Goal: Complete application form: Complete application form

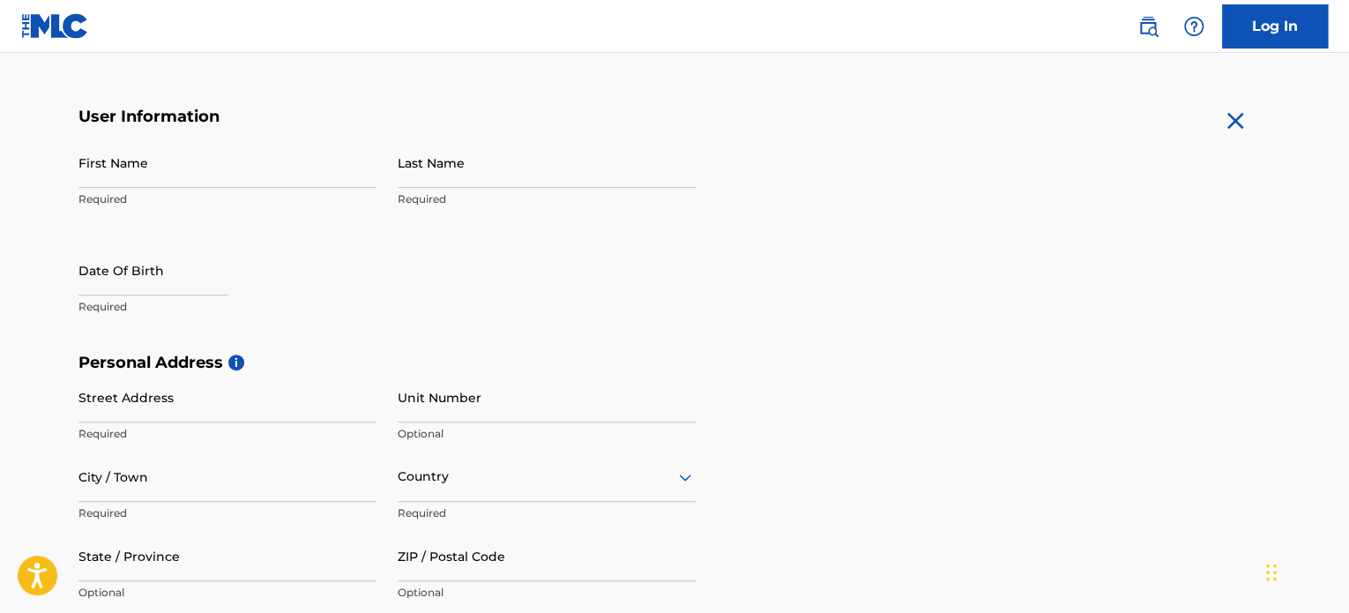
scroll to position [265, 0]
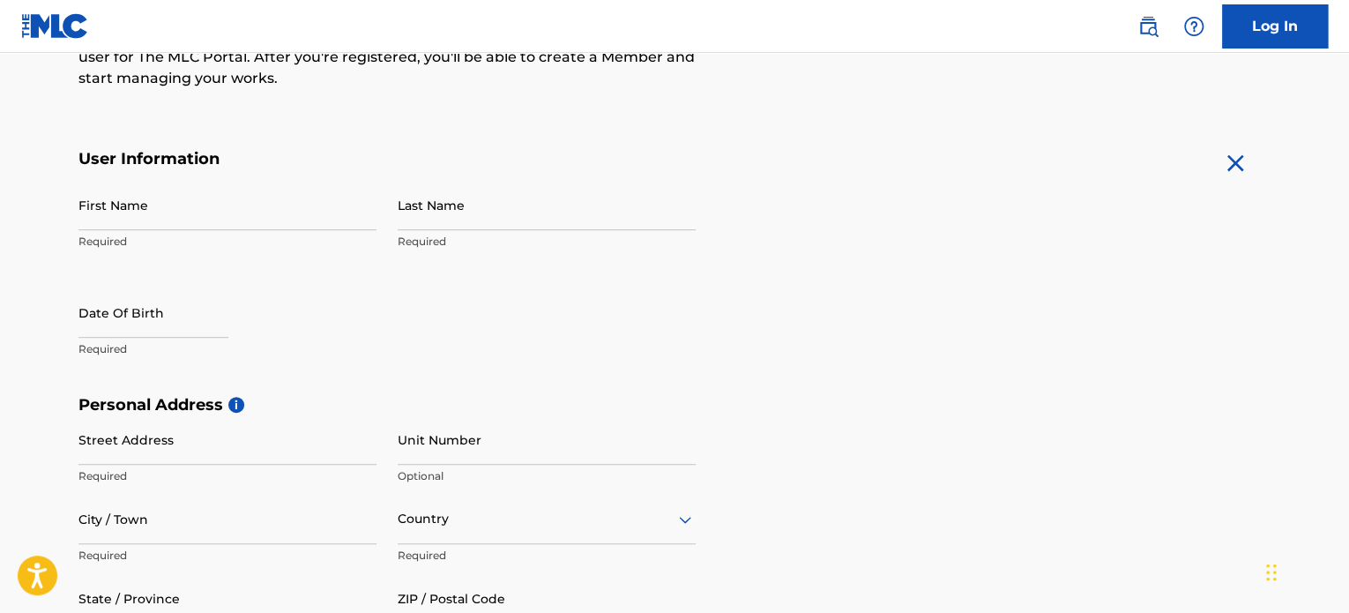
click at [273, 220] on input "First Name" at bounding box center [227, 205] width 298 height 50
type input "b"
type input "BRAINY"
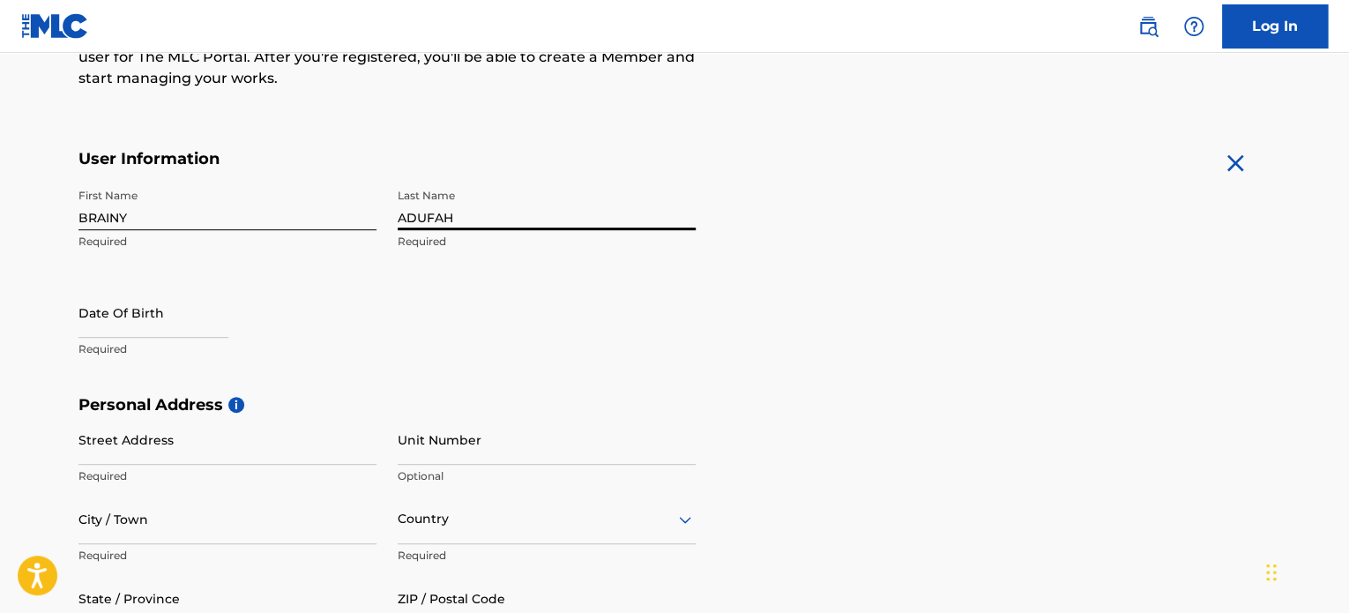
type input "ADUFAH"
select select "7"
select select "2025"
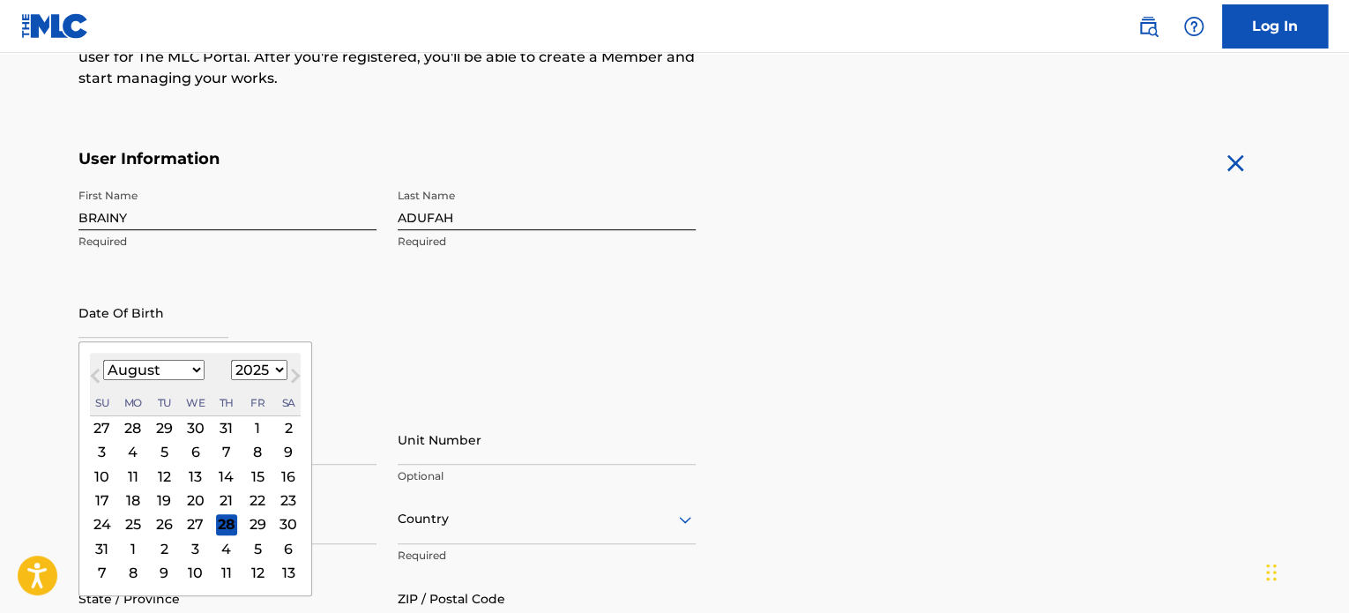
click at [195, 373] on select "January February March April May June July August September October November De…" at bounding box center [153, 370] width 101 height 20
select select "3"
click at [103, 360] on select "January February March April May June July August September October November De…" at bounding box center [153, 370] width 101 height 20
click at [226, 479] on div "17" at bounding box center [226, 476] width 21 height 21
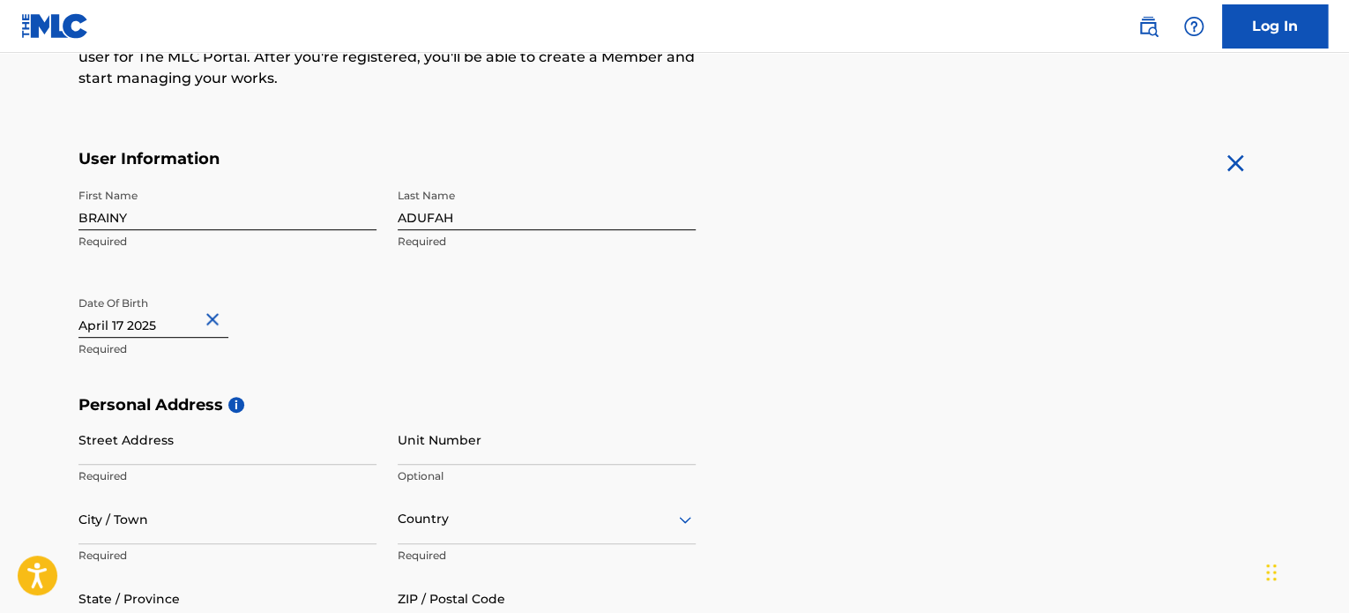
click at [162, 317] on input "text" at bounding box center [153, 313] width 150 height 50
select select "3"
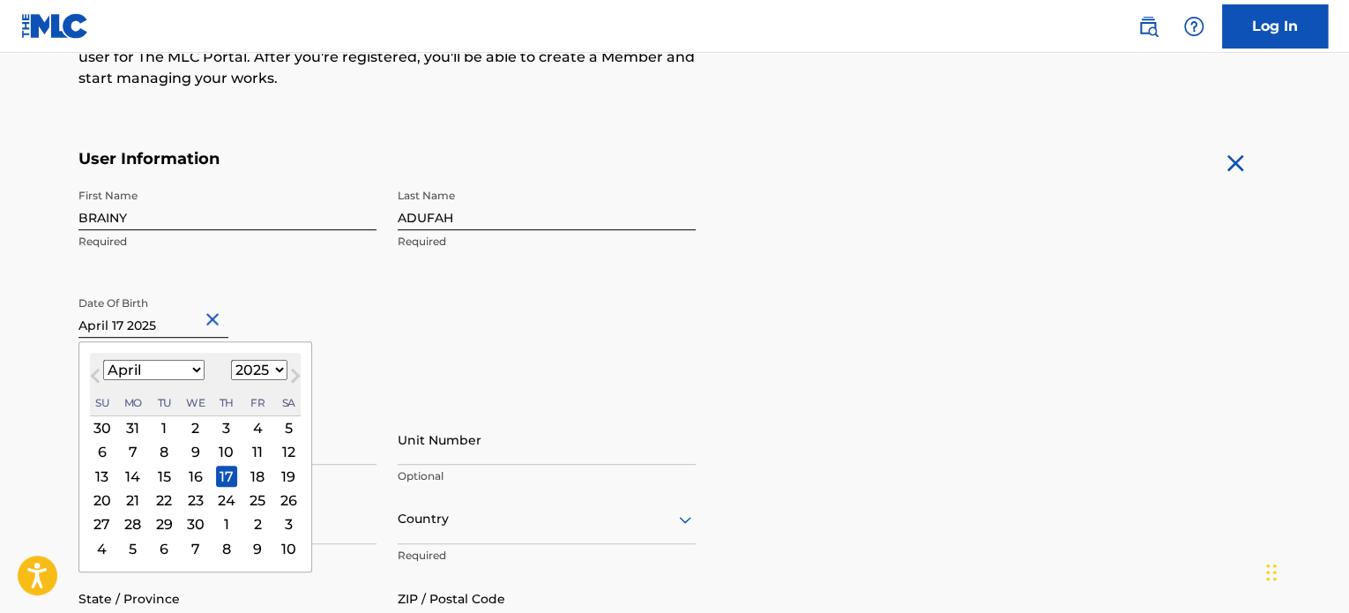
click at [265, 365] on select "1899 1900 1901 1902 1903 1904 1905 1906 1907 1908 1909 1910 1911 1912 1913 1914…" at bounding box center [259, 370] width 56 height 20
select select "1988"
click at [231, 360] on select "1899 1900 1901 1902 1903 1904 1905 1906 1907 1908 1909 1910 1911 1912 1913 1914…" at bounding box center [259, 370] width 56 height 20
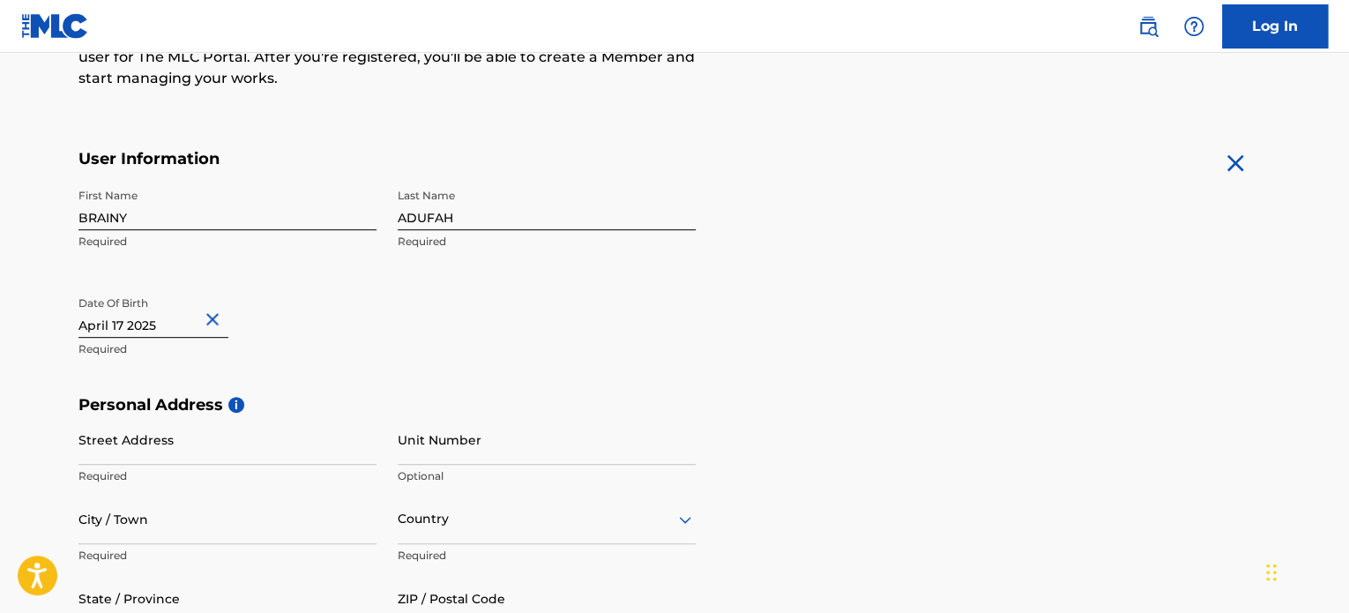
click at [476, 303] on div "First Name BRAINY Required Last Name ADUFAH Required Date Of Birth Required" at bounding box center [386, 287] width 617 height 215
click at [173, 324] on input "text" at bounding box center [153, 313] width 150 height 50
select select "3"
select select "2025"
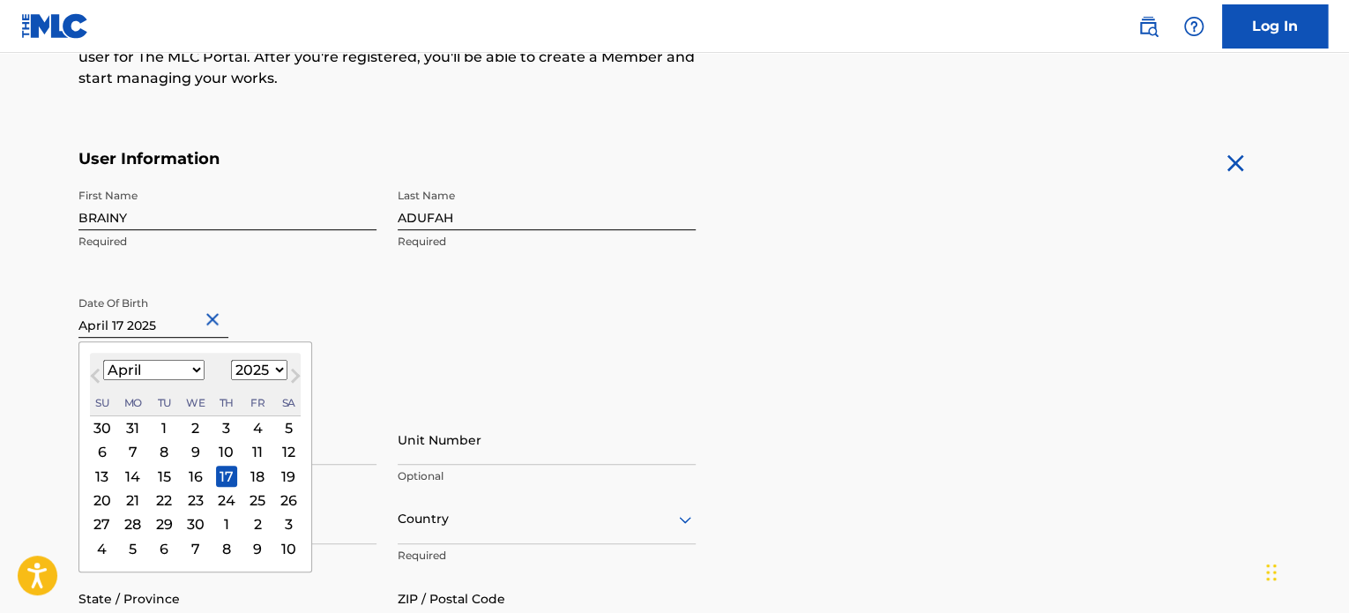
click at [282, 376] on button "Next Month" at bounding box center [295, 379] width 28 height 28
select select "4"
click at [273, 373] on select "1899 1900 1901 1902 1903 1904 1905 1906 1907 1908 1909 1910 1911 1912 1913 1914…" at bounding box center [259, 370] width 56 height 20
select select "1988"
click at [231, 360] on select "1899 1900 1901 1902 1903 1904 1905 1906 1907 1908 1909 1910 1911 1912 1913 1914…" at bounding box center [259, 370] width 56 height 20
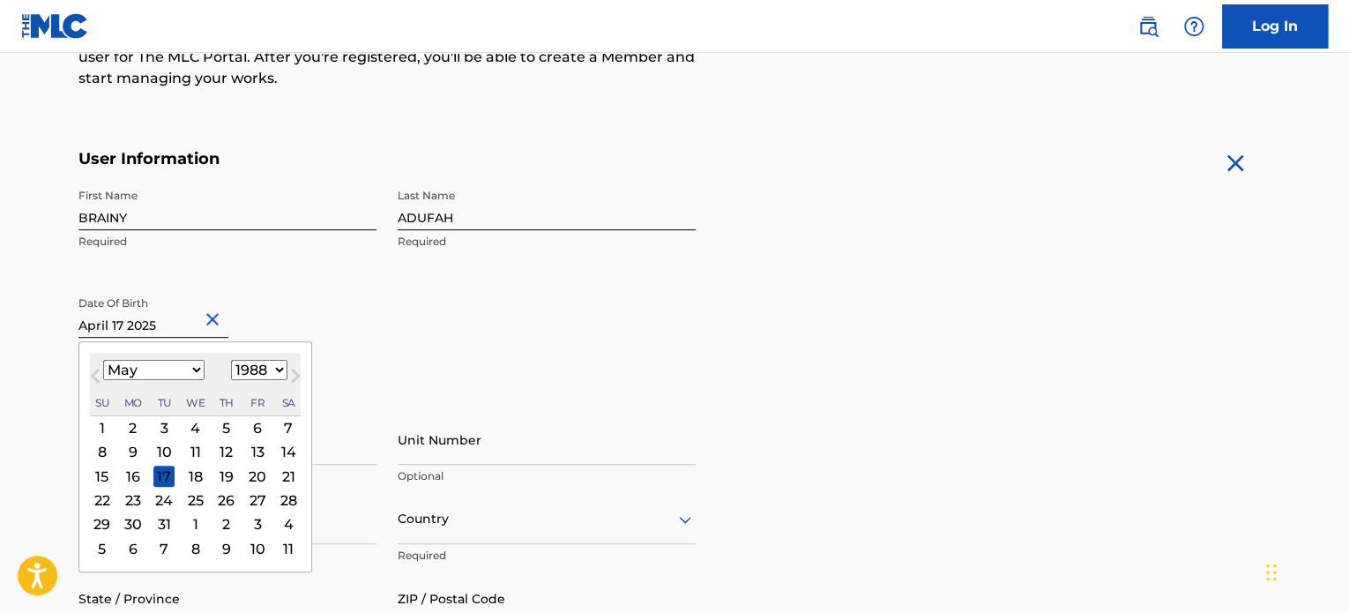
click at [192, 370] on select "January February March April May June July August September October November De…" at bounding box center [153, 370] width 101 height 20
select select "3"
click at [103, 360] on select "January February March April May June July August September October November De…" at bounding box center [153, 370] width 101 height 20
click at [101, 500] on div "17" at bounding box center [102, 499] width 21 height 21
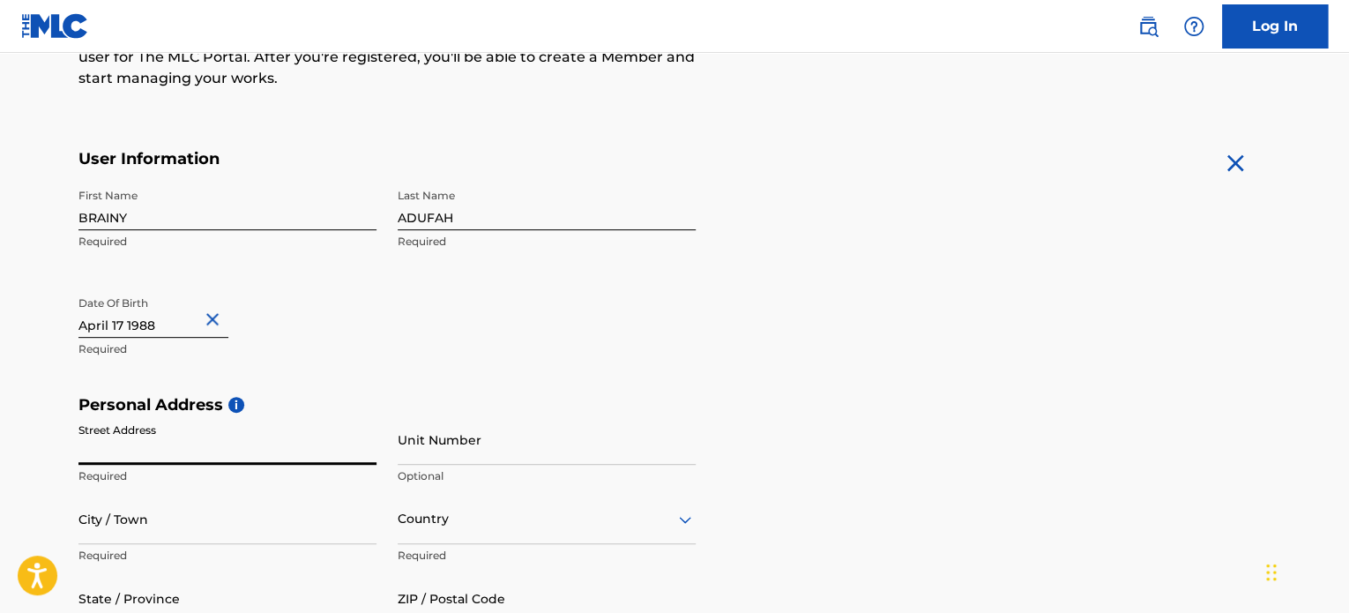
click at [281, 461] on input "Street Address" at bounding box center [227, 440] width 298 height 50
type input "KAKASUNANKA NO. 1, TEMA"
click at [532, 445] on input "Unit Number" at bounding box center [547, 440] width 298 height 50
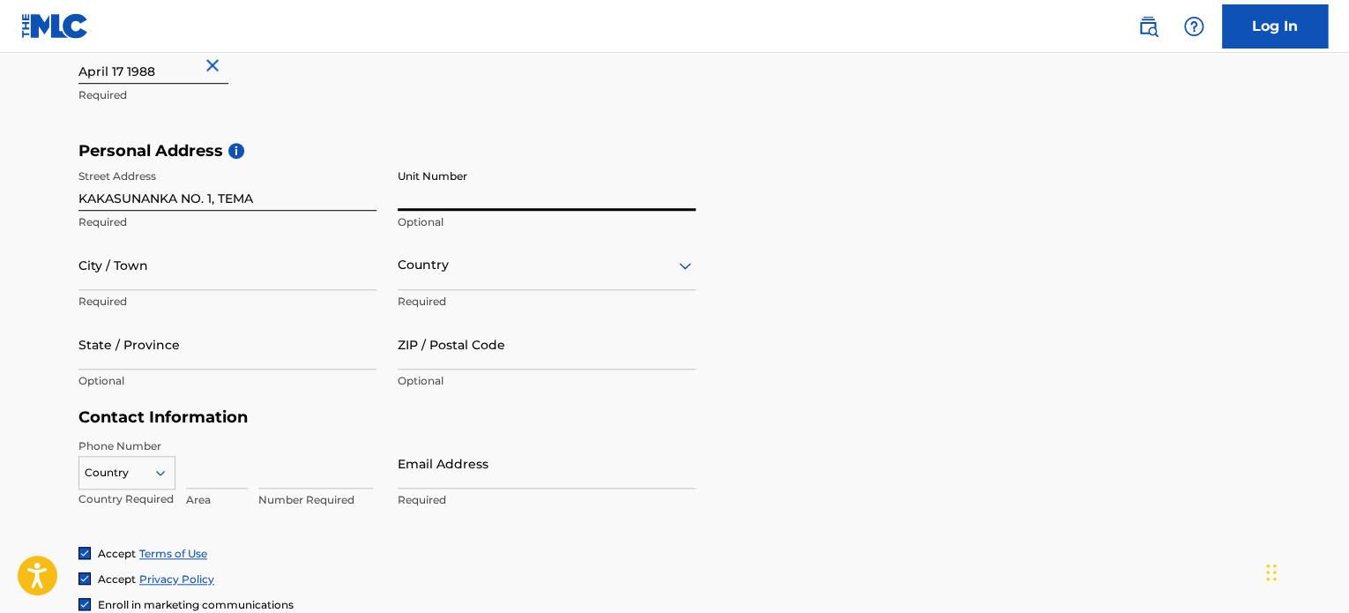
scroll to position [529, 0]
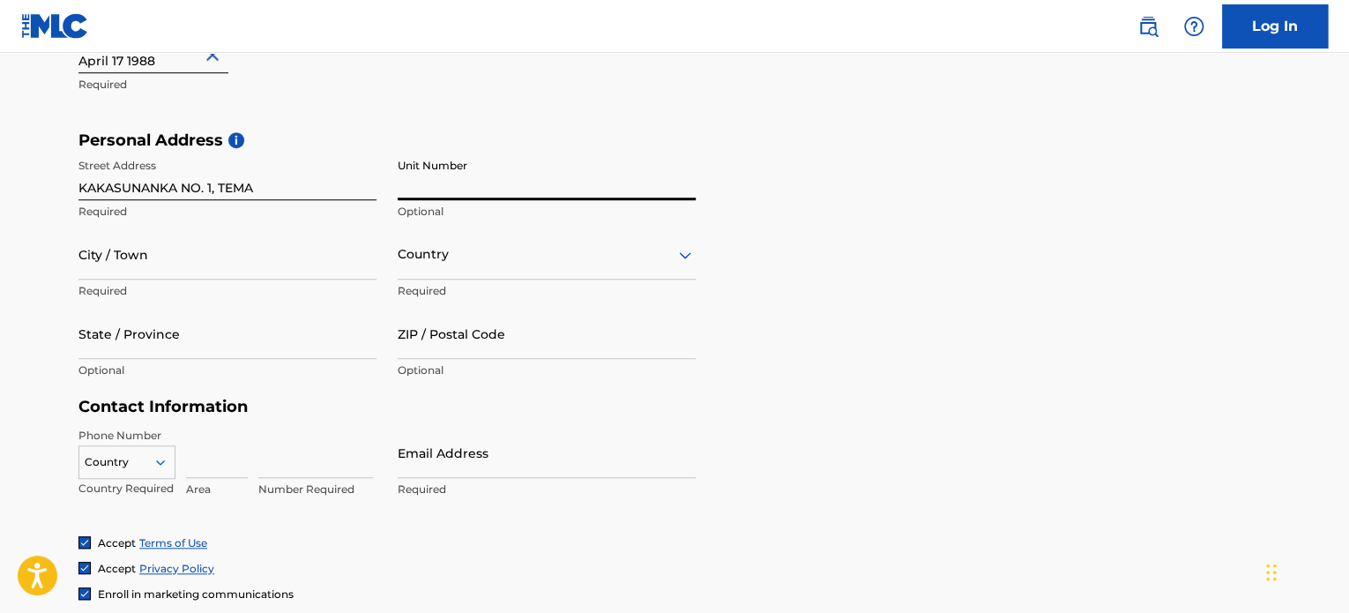
click at [197, 243] on input "City / Town" at bounding box center [227, 254] width 298 height 50
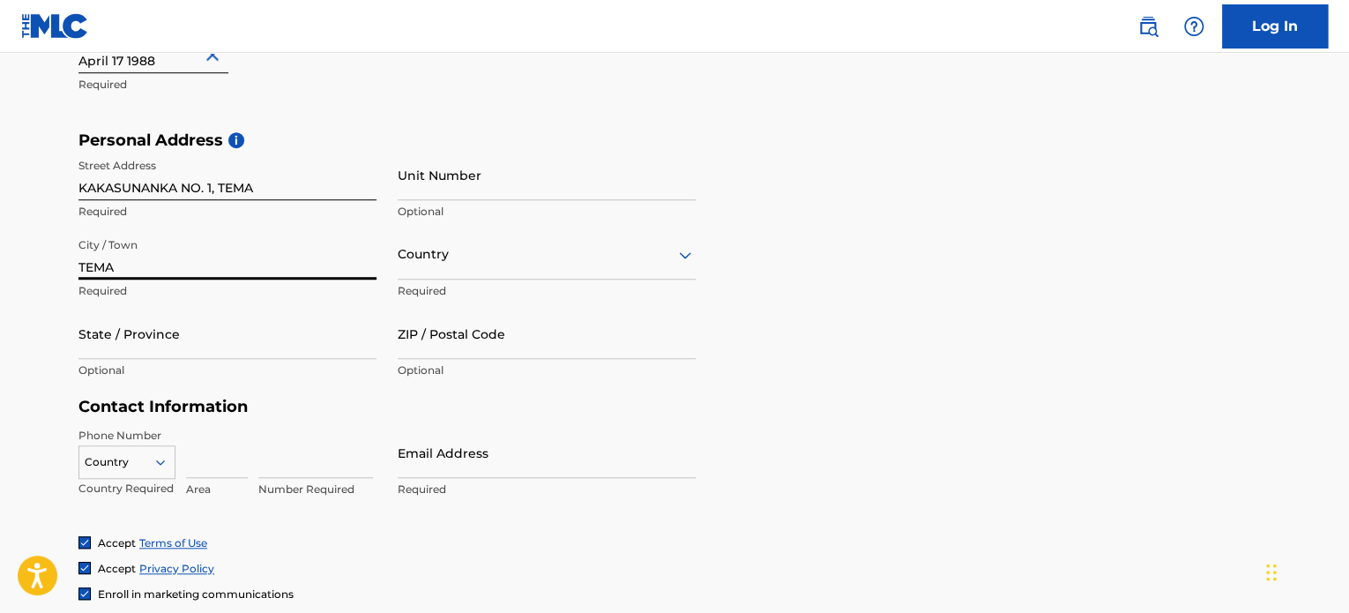
type input "TEMA"
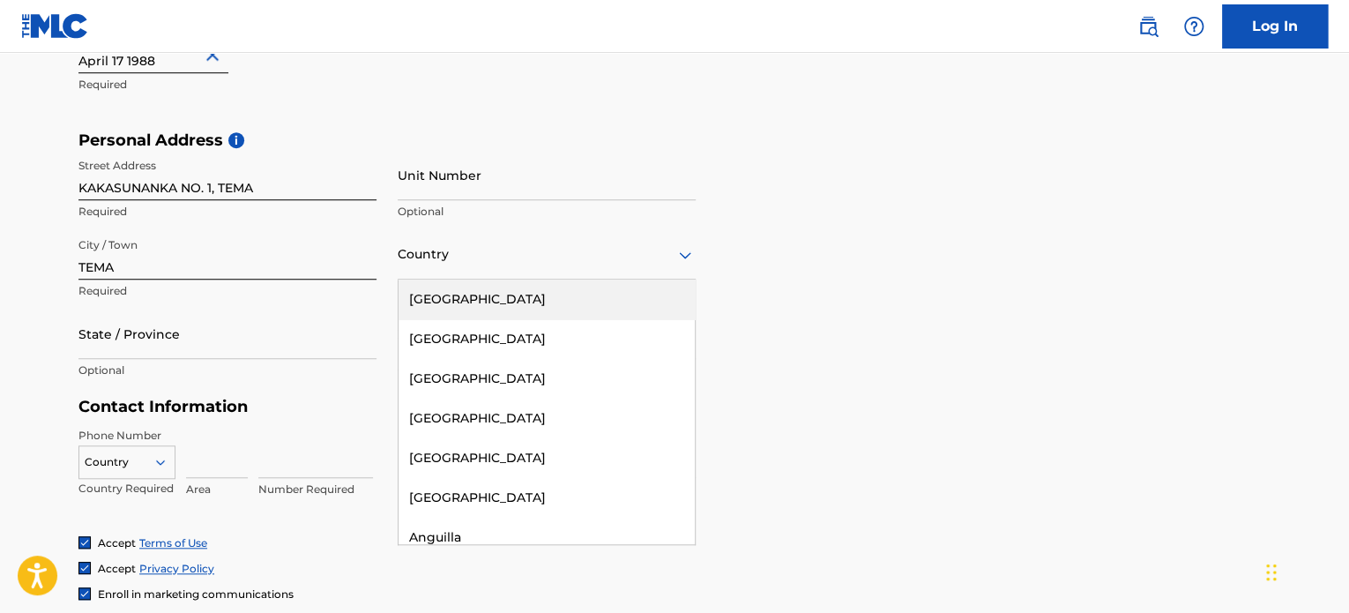
click at [448, 264] on div "Country" at bounding box center [547, 254] width 298 height 50
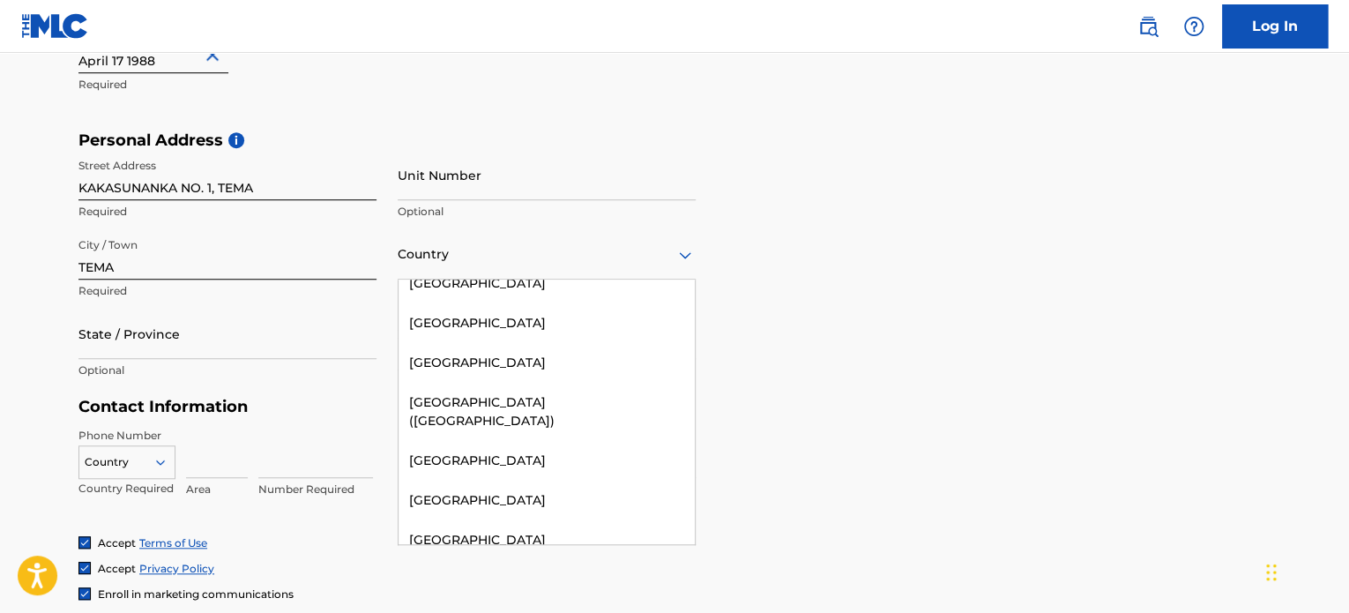
scroll to position [2734, 0]
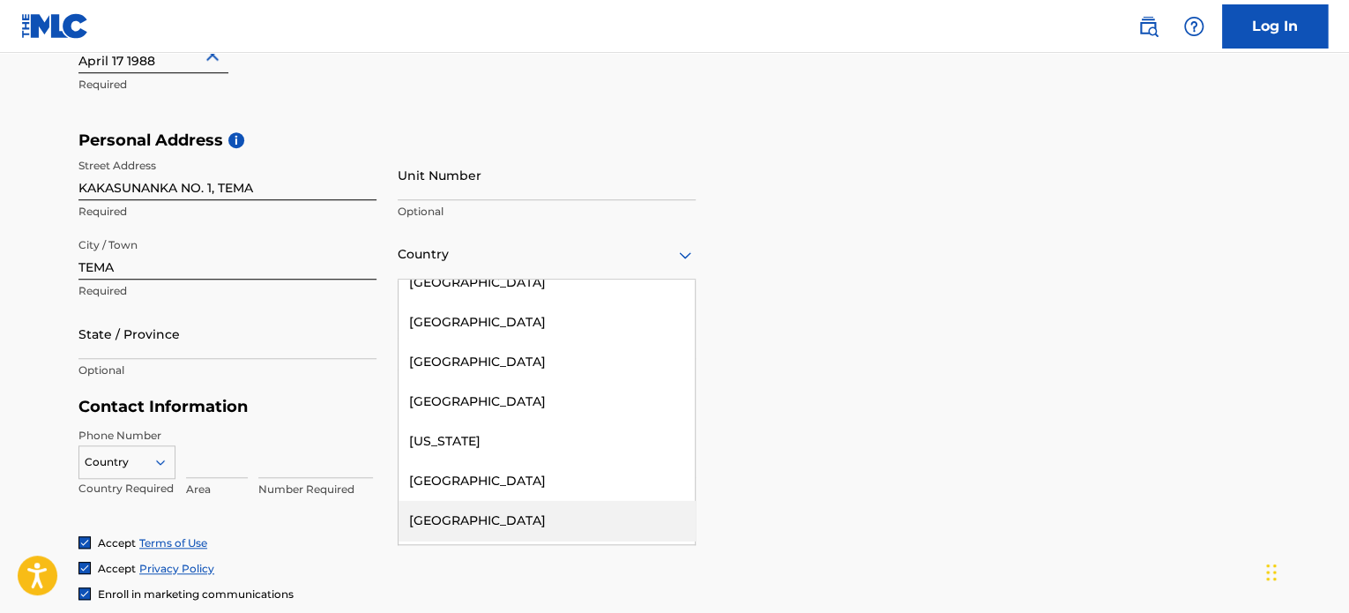
click at [455, 501] on div "[GEOGRAPHIC_DATA]" at bounding box center [547, 521] width 296 height 40
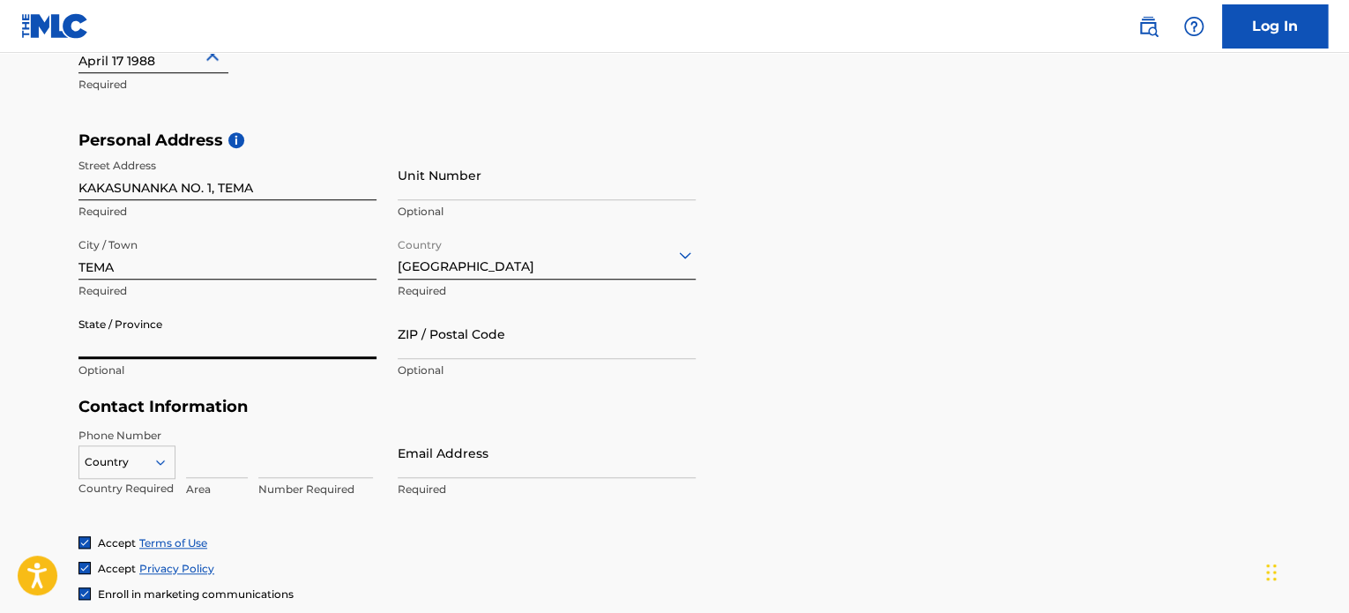
click at [222, 333] on input "State / Province" at bounding box center [227, 334] width 298 height 50
type input "GREATER ACCRA"
click at [492, 350] on input "ZIP / Postal Code" at bounding box center [547, 334] width 298 height 50
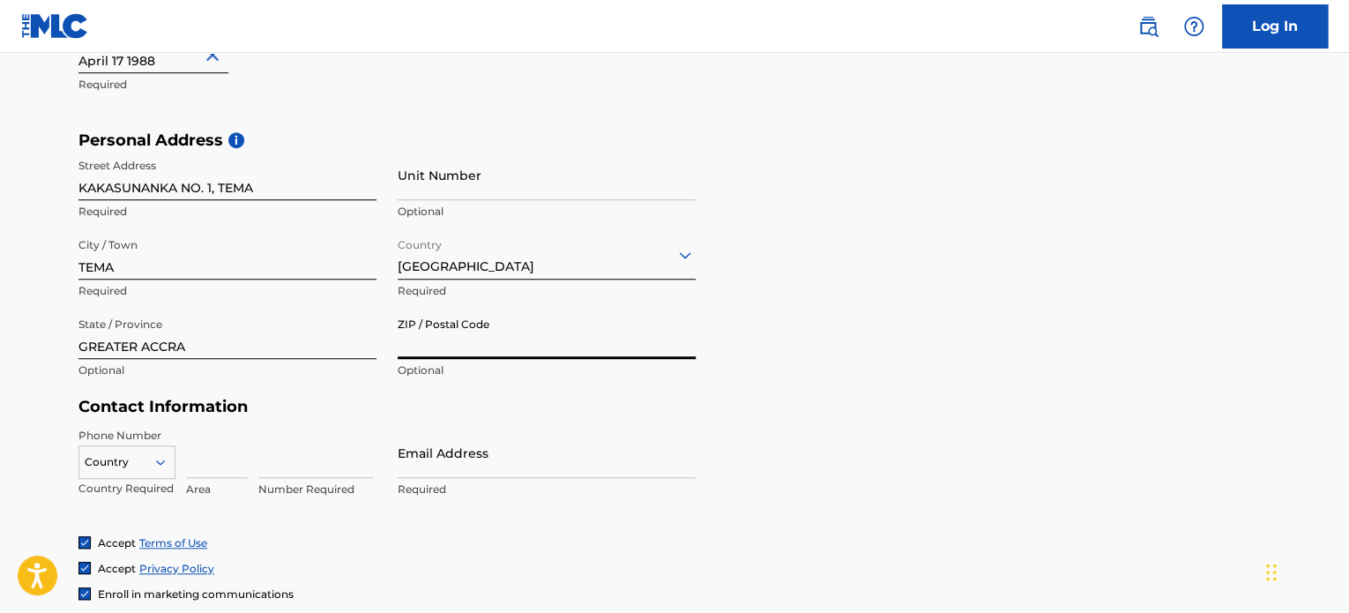
type input "00233"
type input "[GEOGRAPHIC_DATA]"
type input "55"
type input "5560070"
type input "[EMAIL_ADDRESS][DOMAIN_NAME]"
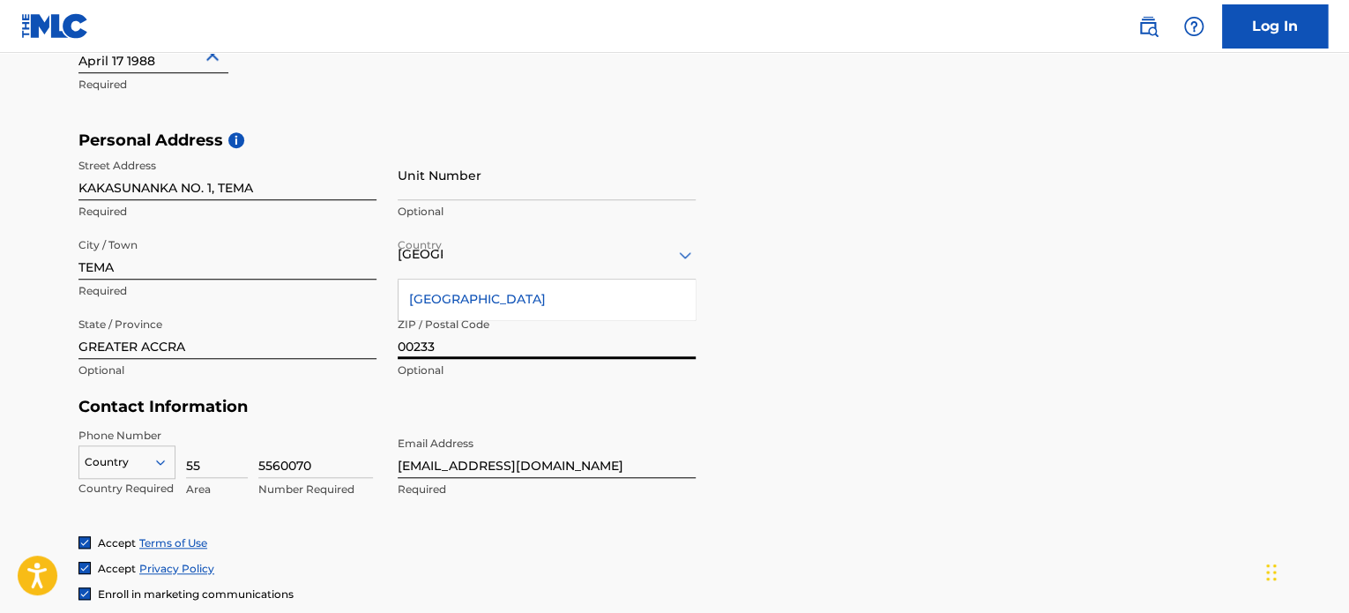
click at [441, 334] on input "00233" at bounding box center [547, 334] width 298 height 50
click at [837, 377] on div "Personal Address i Street Address KAKASUNANKA NO. 1, TEMA Required Unit Number …" at bounding box center [674, 264] width 1192 height 267
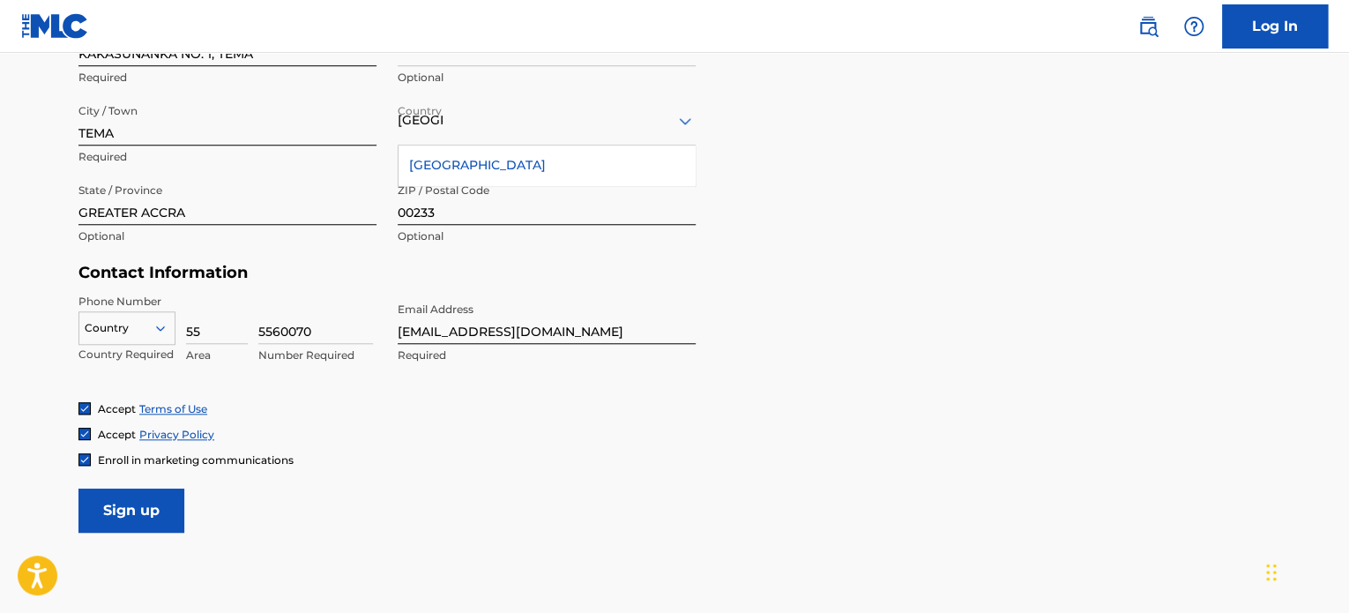
scroll to position [706, 0]
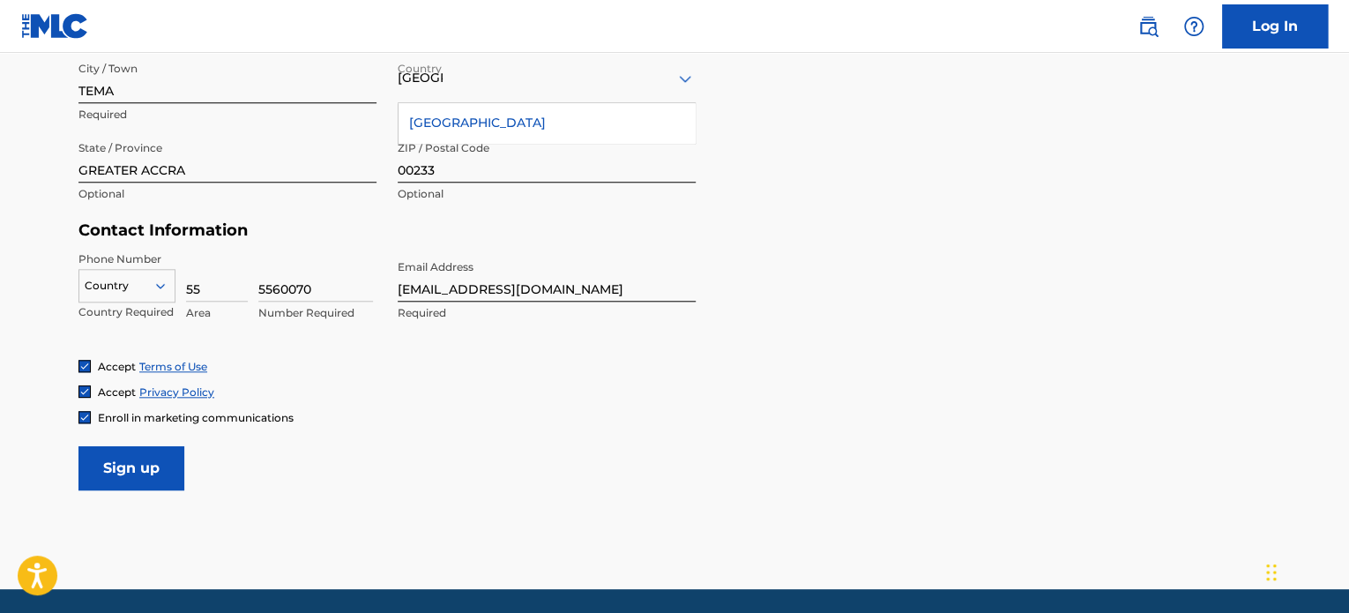
click at [165, 288] on icon at bounding box center [161, 286] width 16 height 16
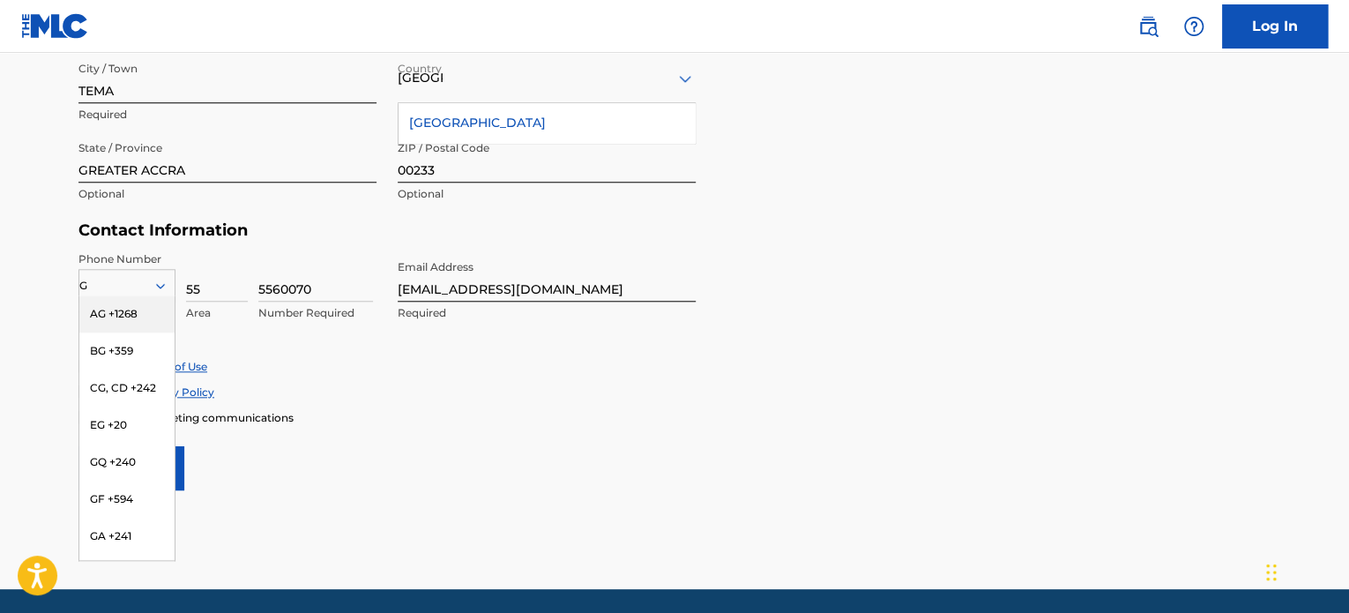
type input "GG"
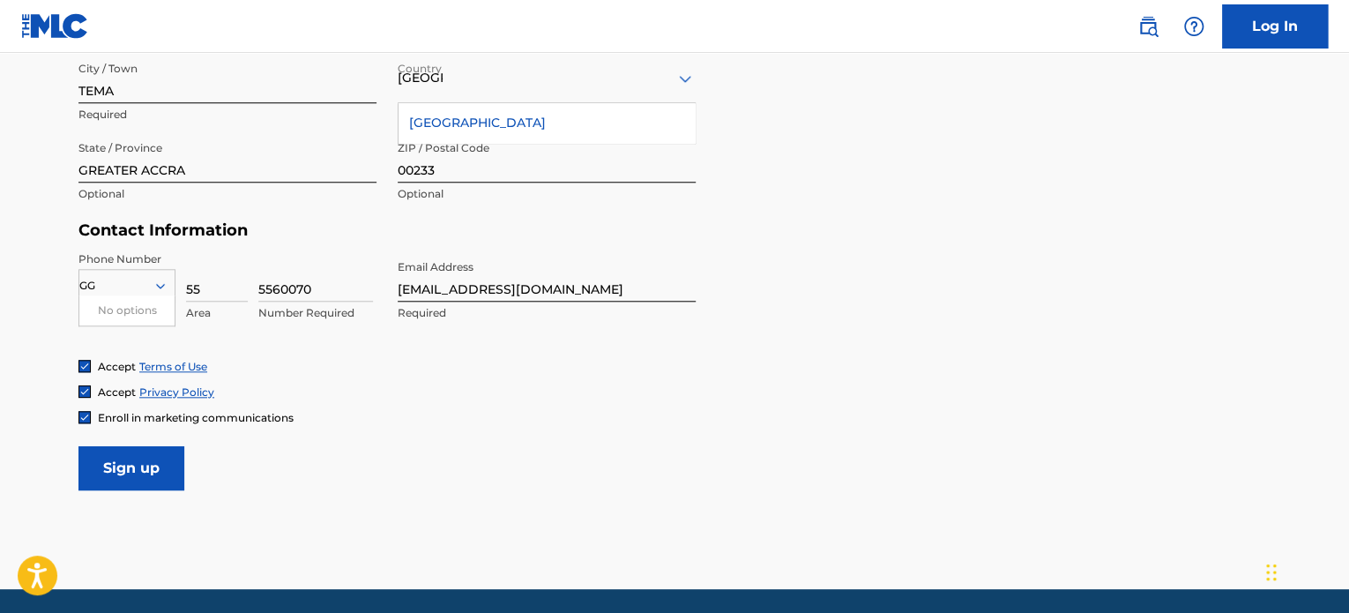
click at [153, 287] on icon at bounding box center [161, 286] width 16 height 16
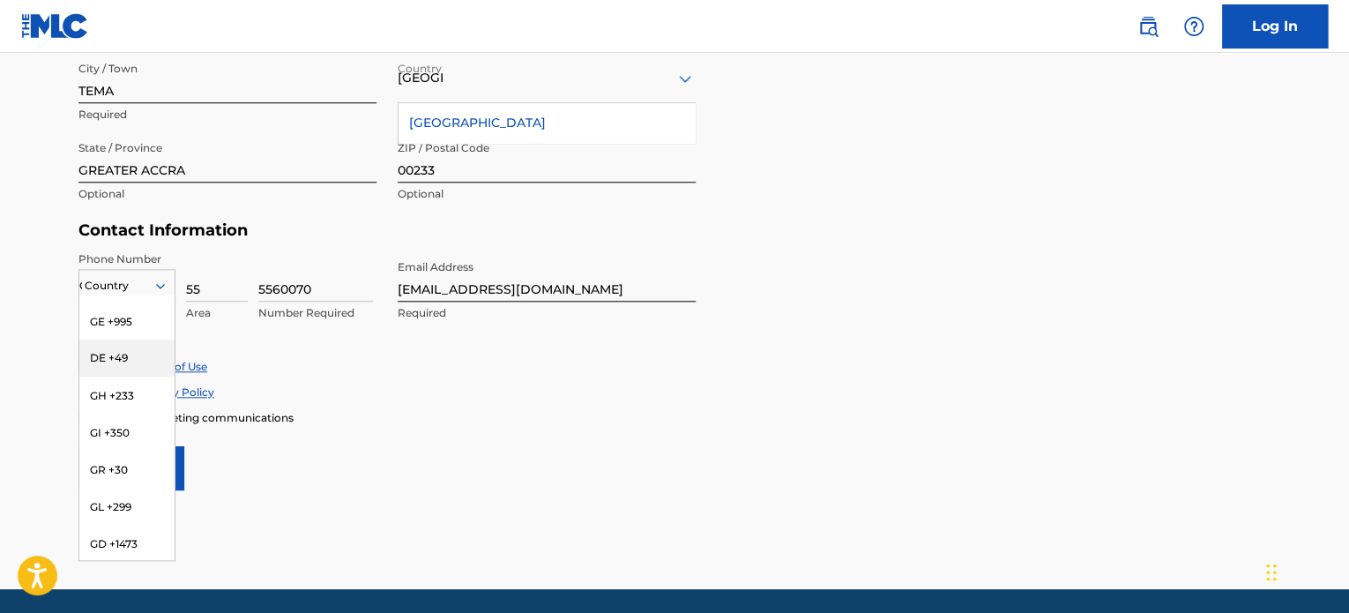
scroll to position [2646, 0]
click at [127, 356] on div "GH +233" at bounding box center [126, 366] width 95 height 37
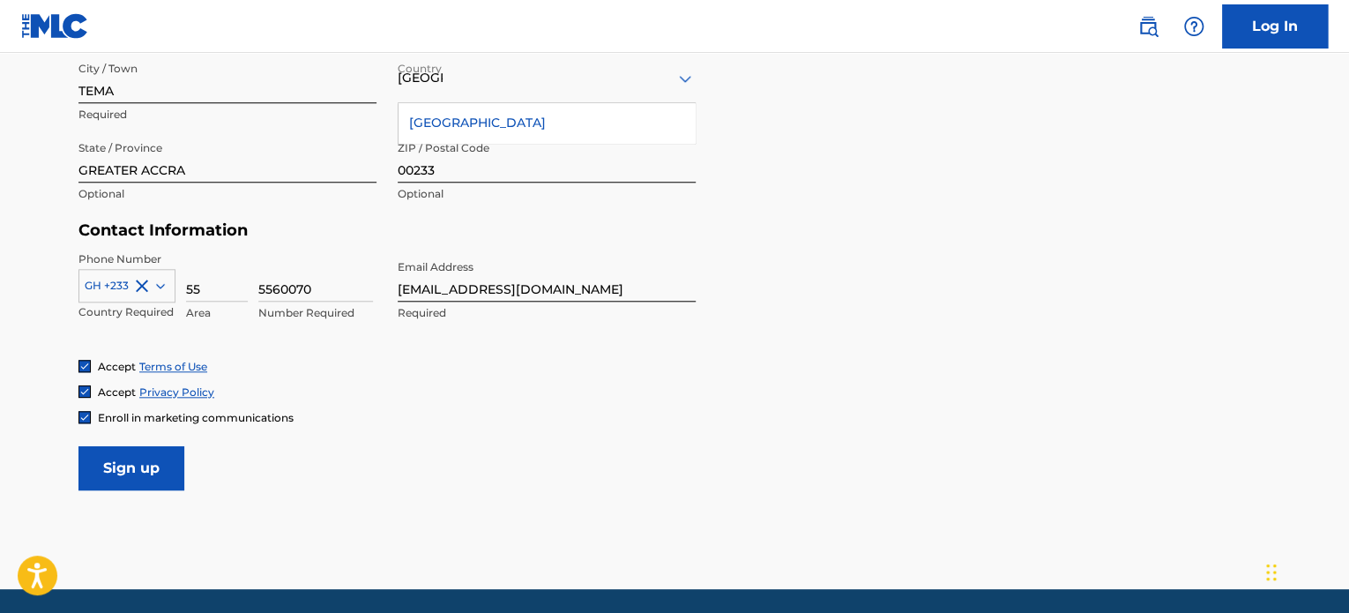
drag, startPoint x: 330, startPoint y: 284, endPoint x: 250, endPoint y: 288, distance: 79.5
click at [250, 288] on div "GH +233 Country Required 55 Area 5560070 Number Required" at bounding box center [227, 290] width 298 height 79
click at [212, 292] on input "55" at bounding box center [217, 276] width 62 height 50
type input "53"
click at [303, 285] on input at bounding box center [315, 276] width 115 height 50
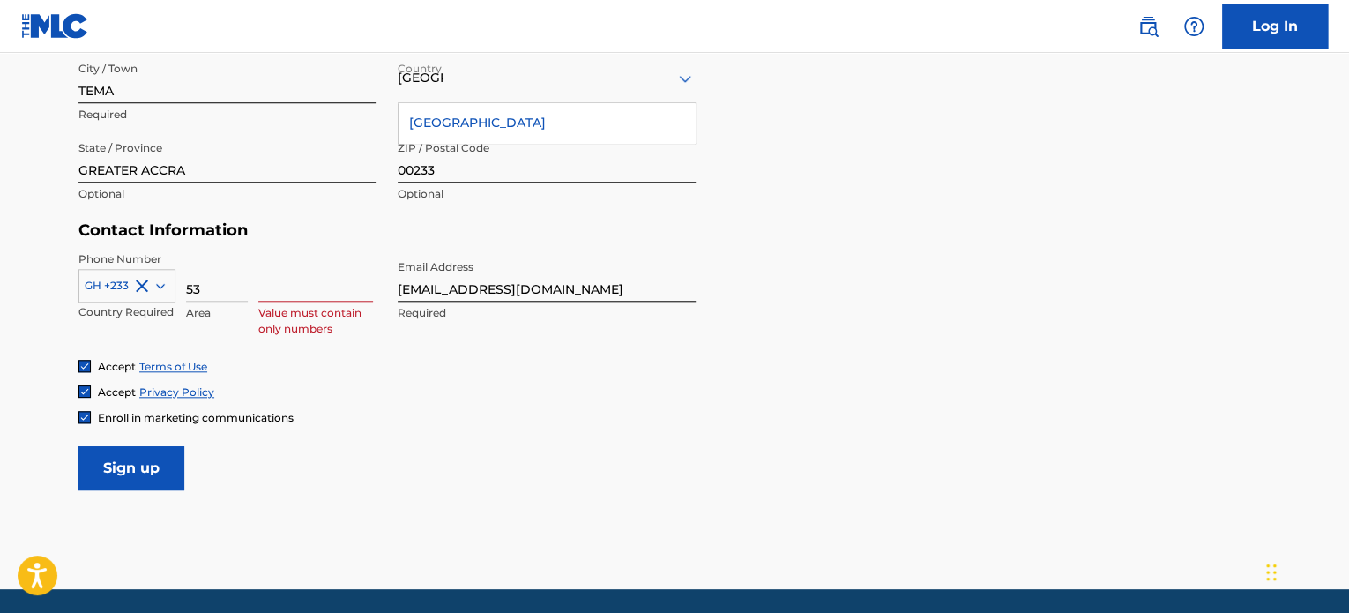
click at [602, 377] on div "Accept Terms of Use Accept Privacy Policy Enroll in marketing communications" at bounding box center [674, 392] width 1192 height 66
click at [250, 265] on div "GH +233 Country Required 53 Area Value must contain only numbers" at bounding box center [227, 290] width 298 height 79
click at [265, 285] on input at bounding box center [315, 276] width 115 height 50
type input "2742763"
click at [753, 395] on div "Accept Privacy Policy" at bounding box center [674, 392] width 1192 height 15
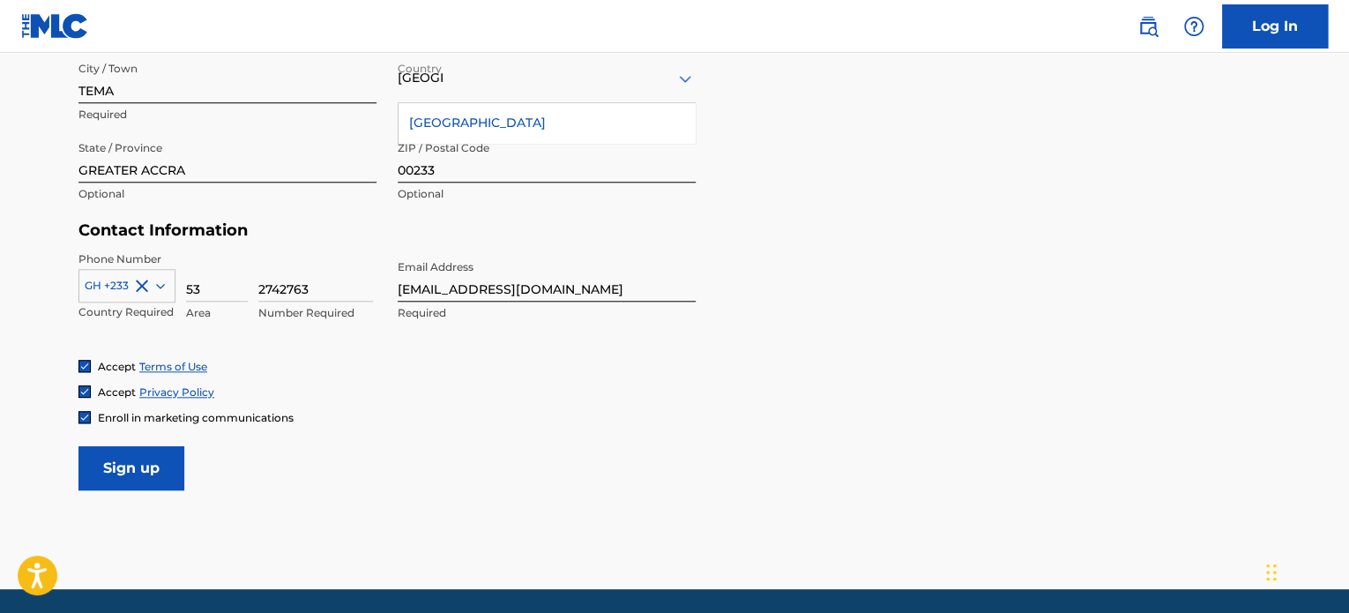
click at [205, 298] on input "53" at bounding box center [217, 276] width 62 height 50
click at [543, 425] on form "User Information First Name BRAINY Required Last Name ADUFAH Required Date Of B…" at bounding box center [674, 99] width 1192 height 782
click at [445, 292] on input "[EMAIL_ADDRESS][DOMAIN_NAME]" at bounding box center [547, 276] width 298 height 50
click at [486, 295] on input "[EMAIL_ADDRESS][DOMAIN_NAME]" at bounding box center [547, 276] width 298 height 50
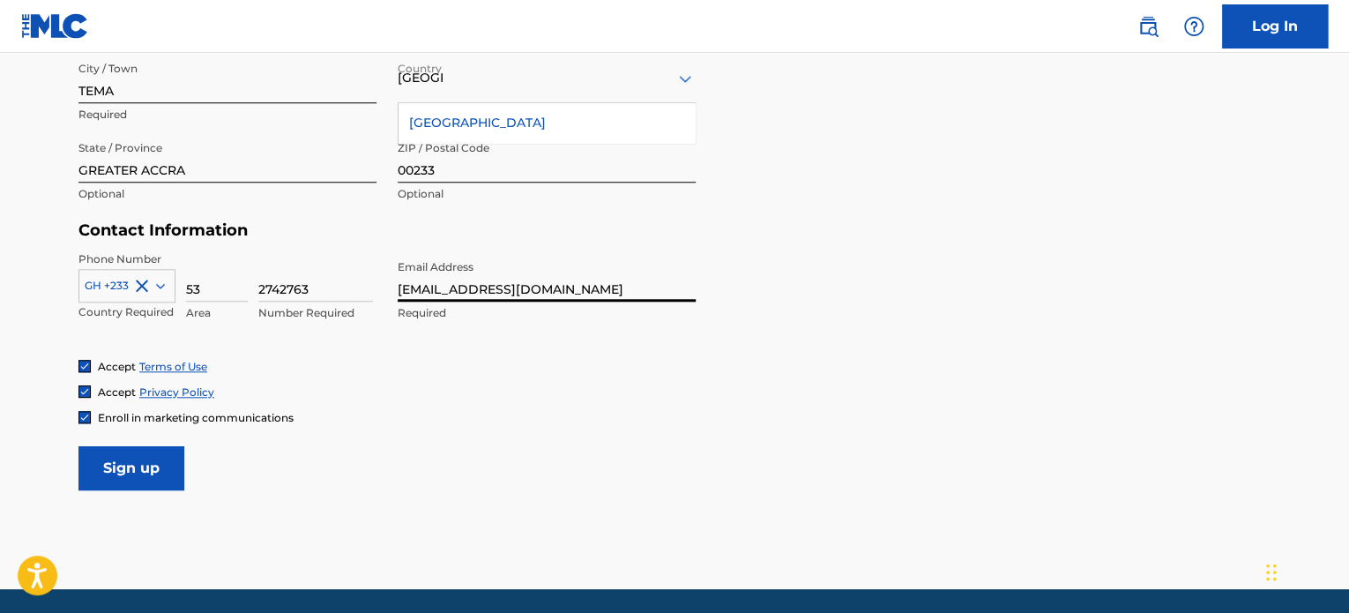
type input "[EMAIL_ADDRESS][DOMAIN_NAME]"
click at [110, 478] on input "Sign up" at bounding box center [131, 468] width 106 height 44
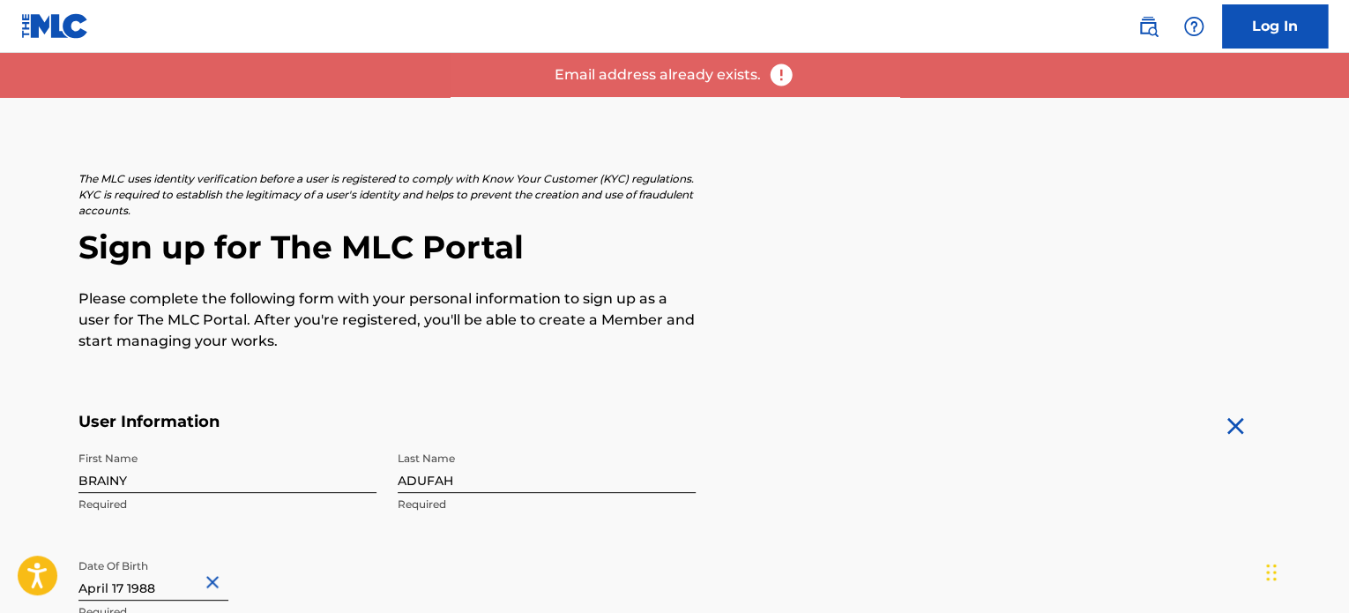
scroll to position [0, 0]
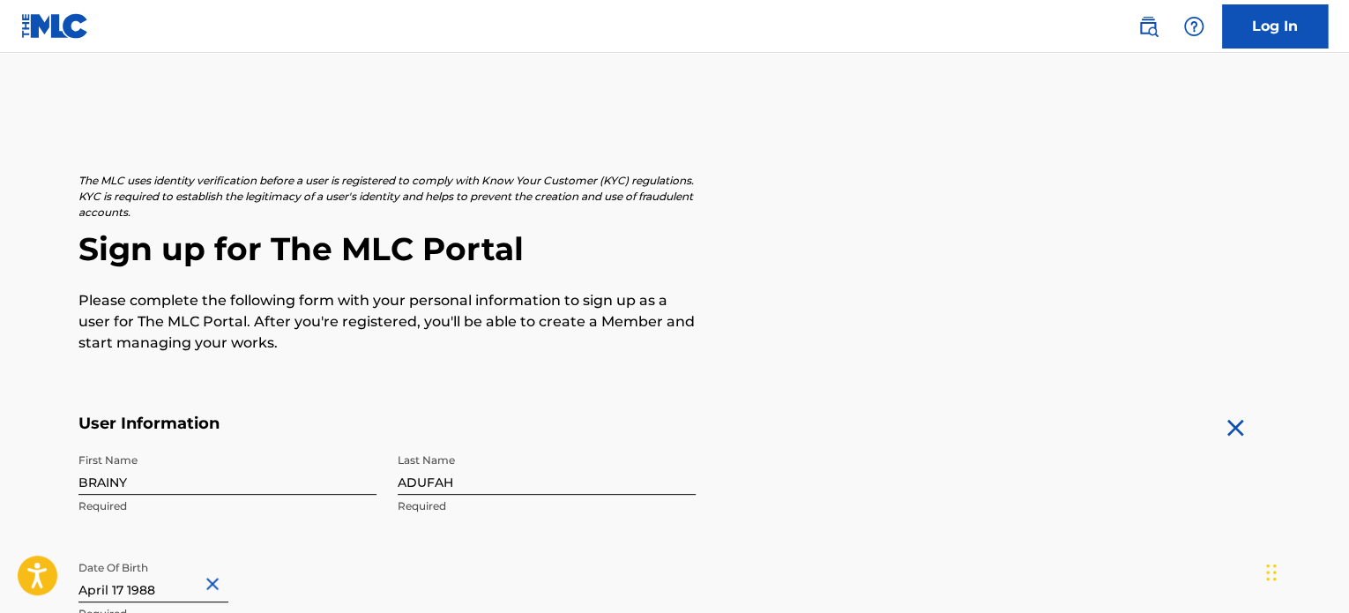
click at [1304, 29] on link "Log In" at bounding box center [1275, 26] width 106 height 44
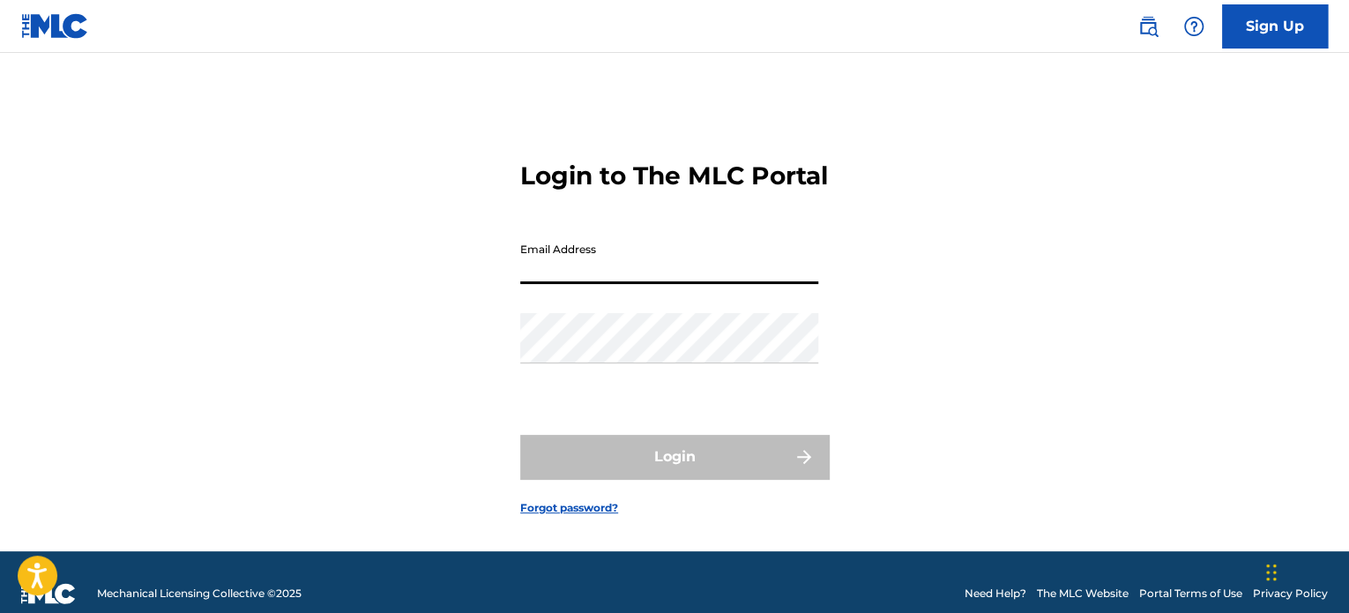
click at [670, 276] on input "Email Address" at bounding box center [669, 259] width 298 height 50
type input "[EMAIL_ADDRESS][DOMAIN_NAME]"
click at [578, 516] on link "Forgot password?" at bounding box center [569, 508] width 98 height 16
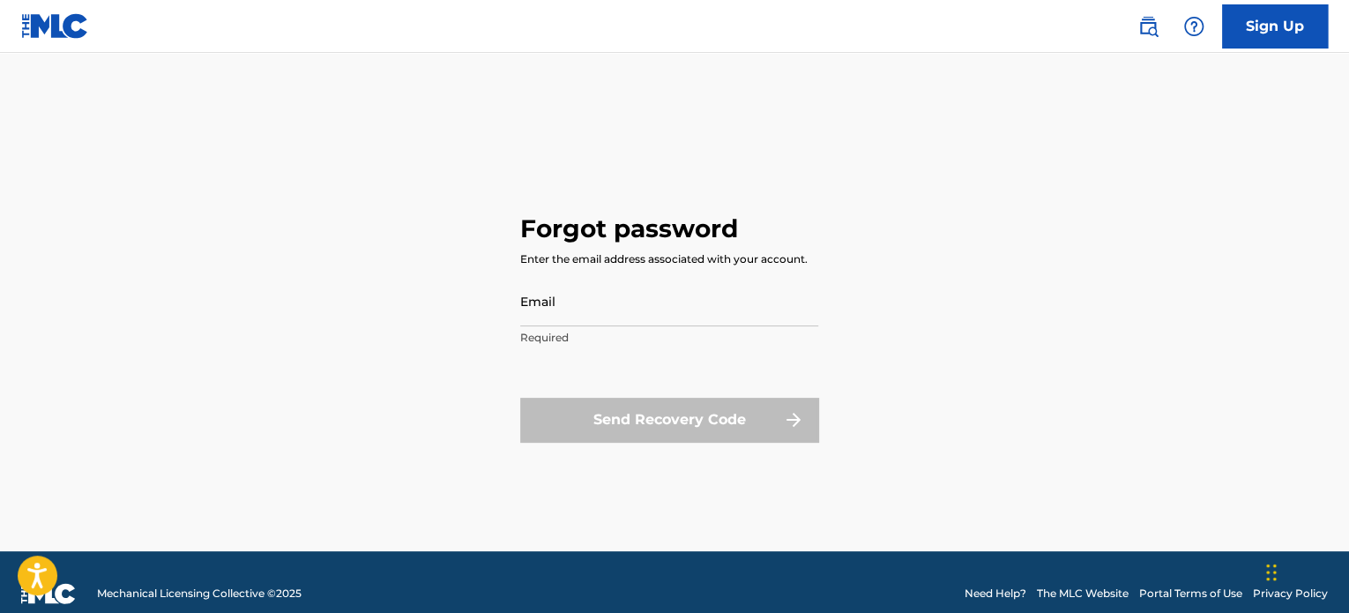
click at [629, 317] on input "Email" at bounding box center [669, 301] width 298 height 50
click at [557, 306] on input "Email" at bounding box center [669, 301] width 298 height 50
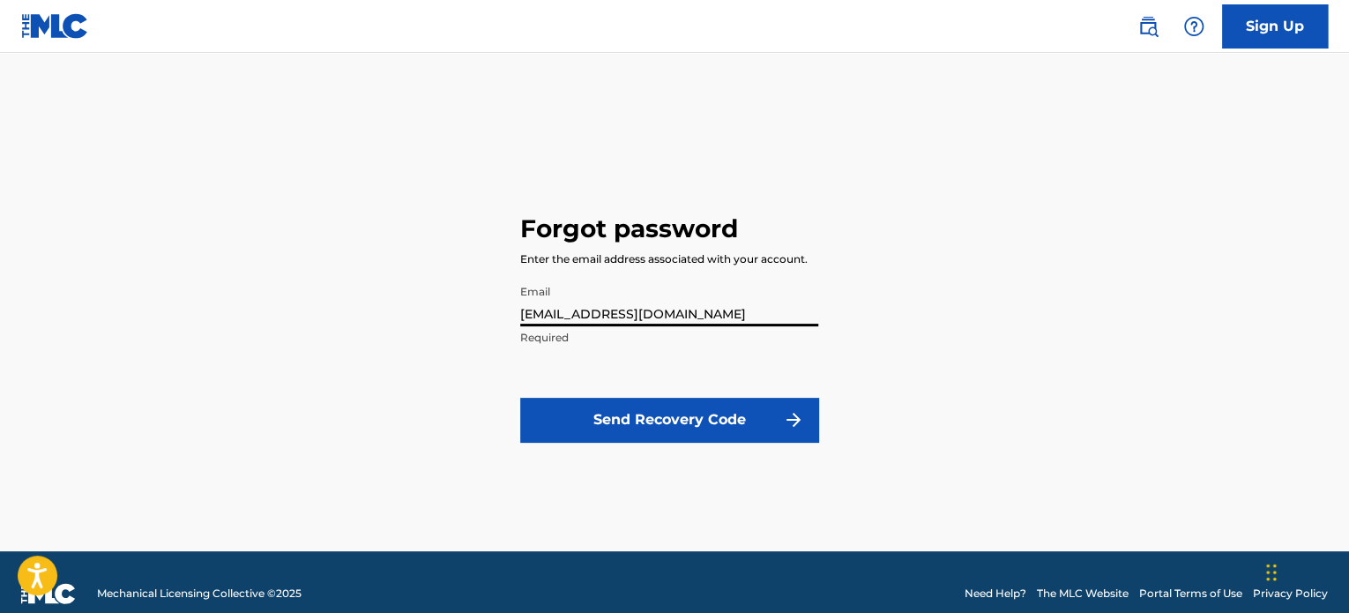
type input "[EMAIL_ADDRESS][DOMAIN_NAME]"
click at [981, 130] on div "Forgot password Enter the email address associated with your account. Email [EM…" at bounding box center [674, 324] width 1235 height 454
click at [688, 415] on button "Send Recovery Code" at bounding box center [669, 420] width 298 height 44
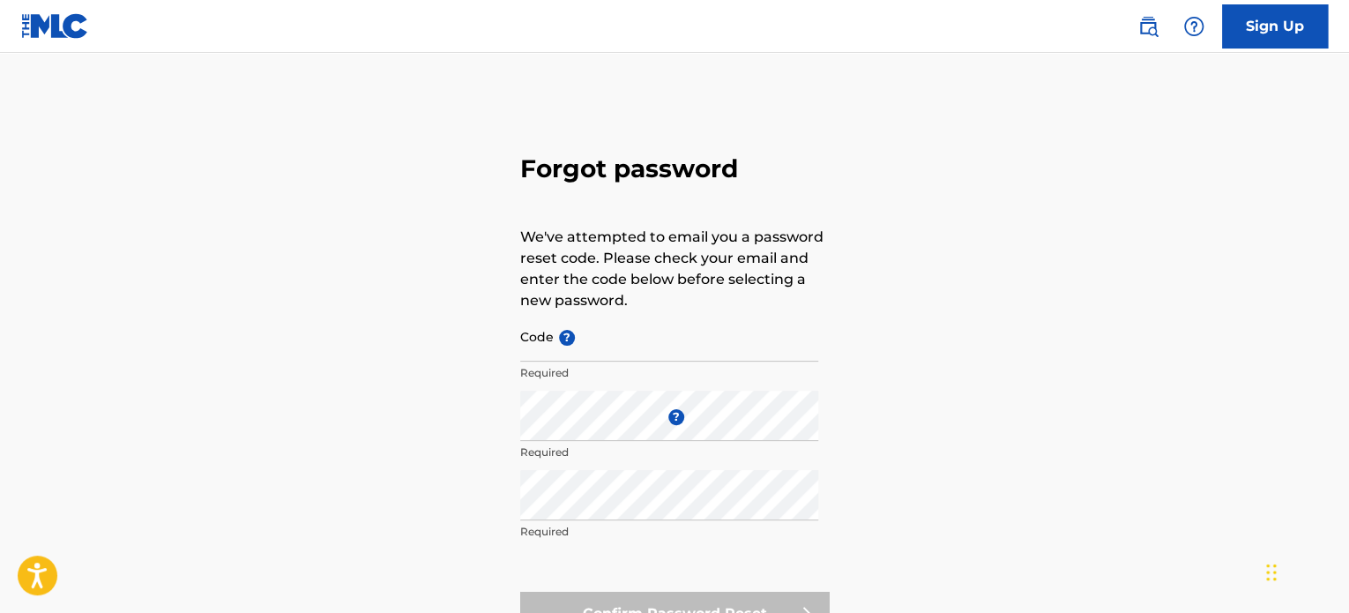
click at [585, 334] on input "Code ?" at bounding box center [669, 336] width 298 height 50
paste input "FP_70e7281e9286be2df134a734af00"
type input "FP_70e7281e9286be2df134a734af00"
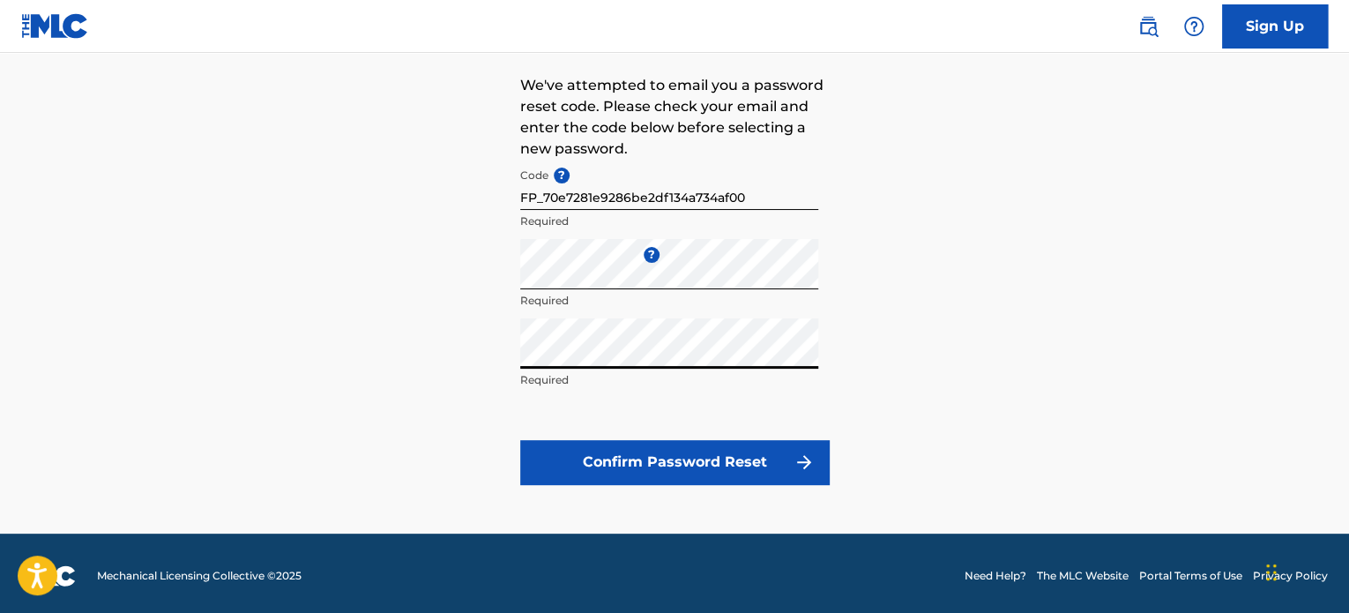
scroll to position [156, 0]
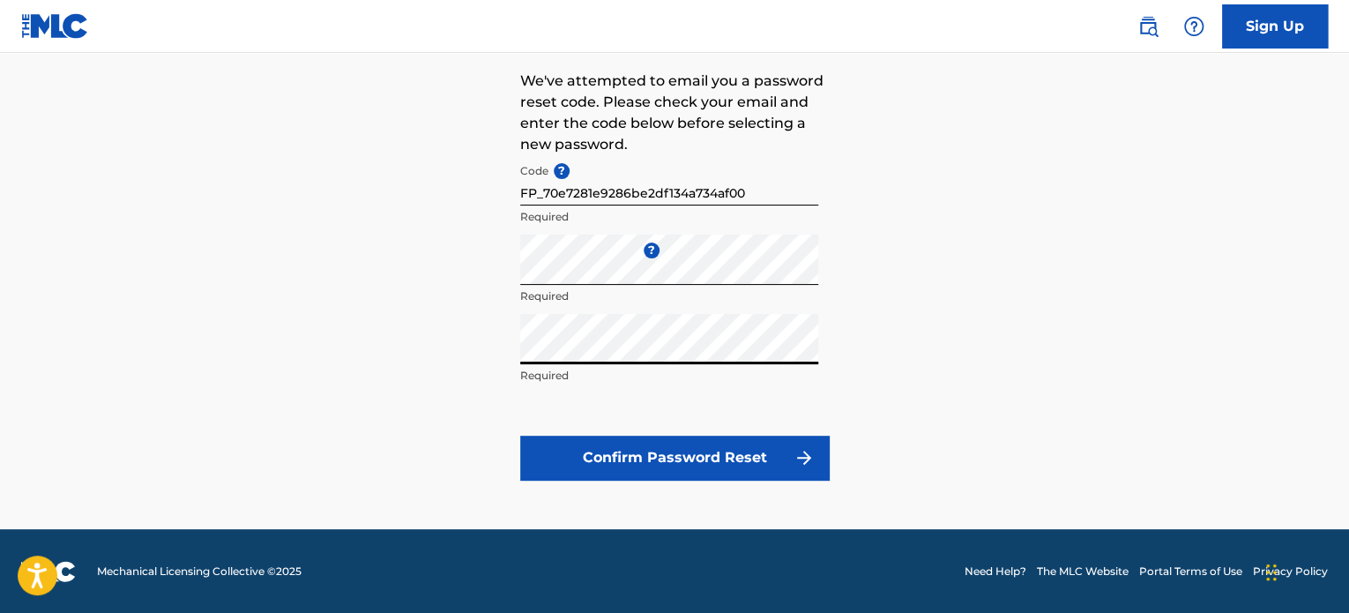
click at [776, 465] on button "Confirm Password Reset" at bounding box center [674, 458] width 309 height 44
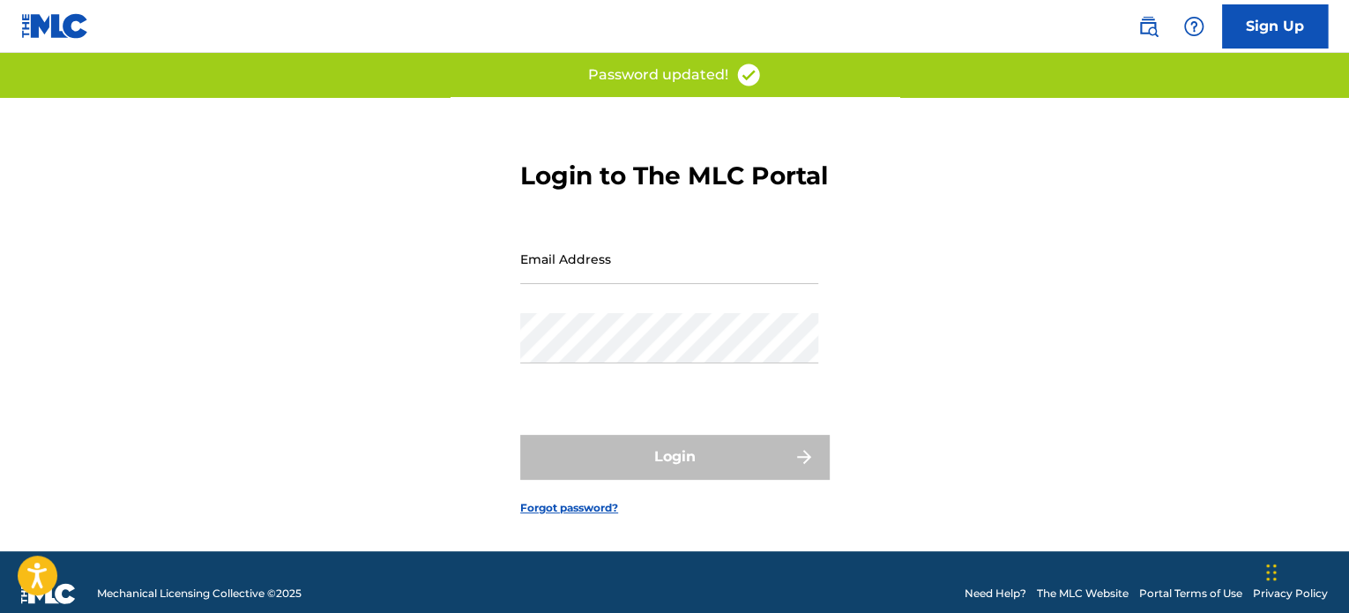
click at [667, 284] on input "Email Address" at bounding box center [669, 259] width 298 height 50
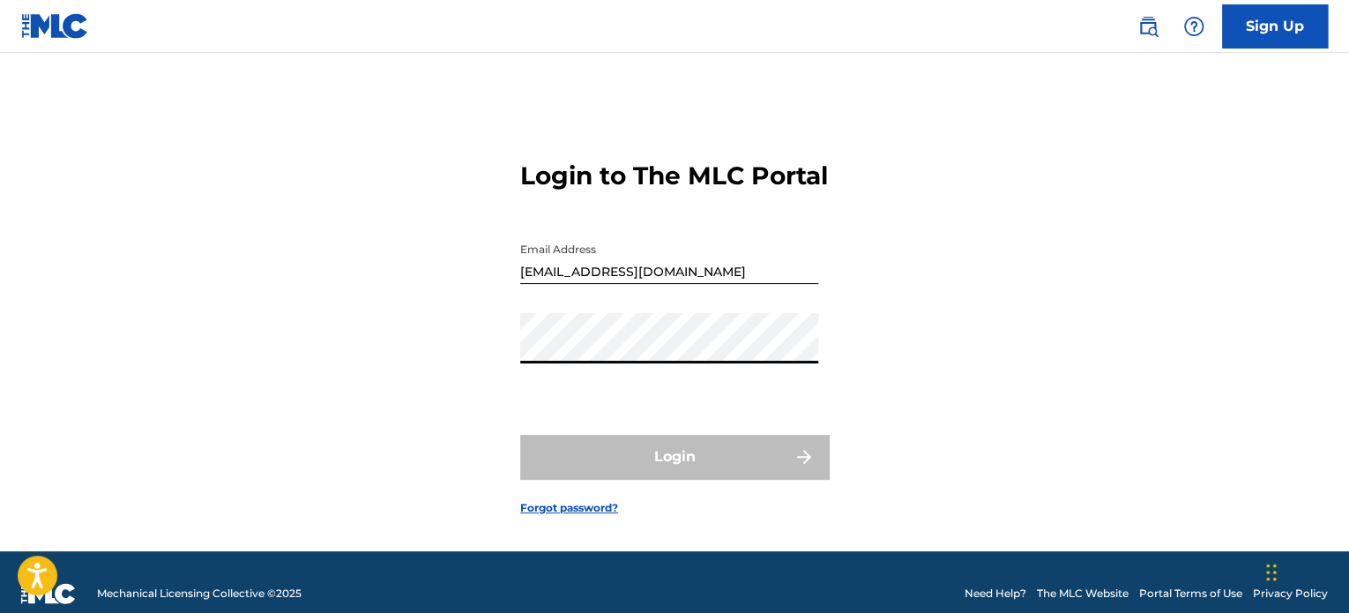
type input "[EMAIL_ADDRESS][DOMAIN_NAME]"
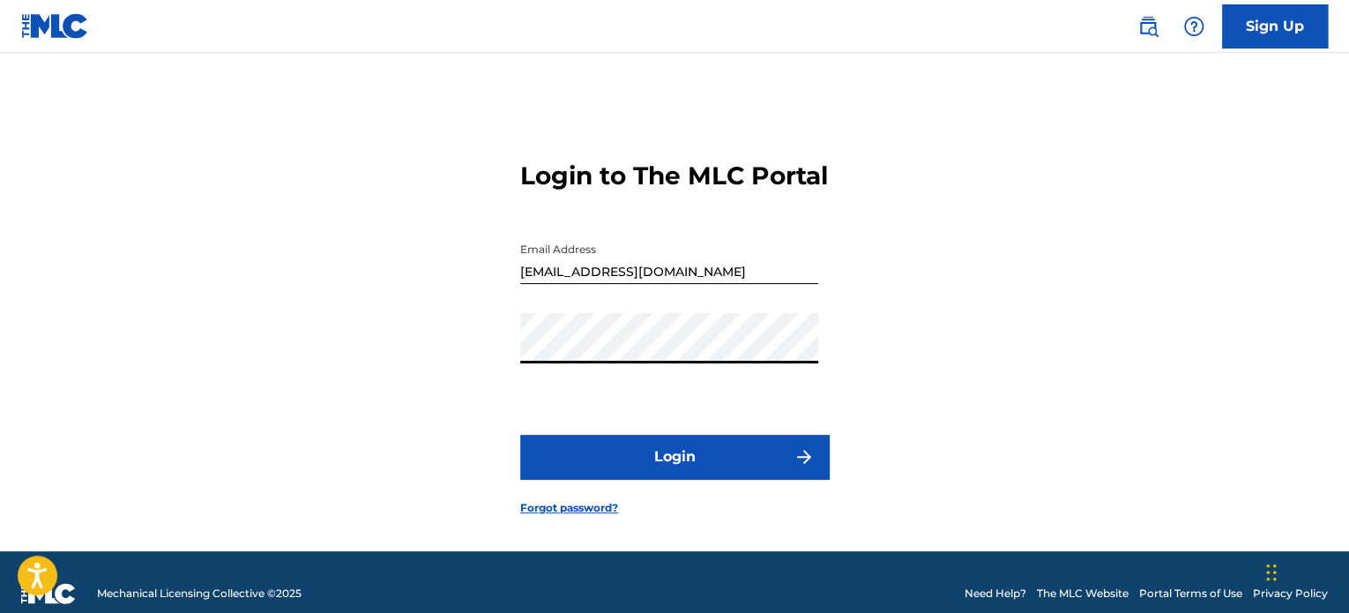
click at [709, 475] on button "Login" at bounding box center [674, 457] width 309 height 44
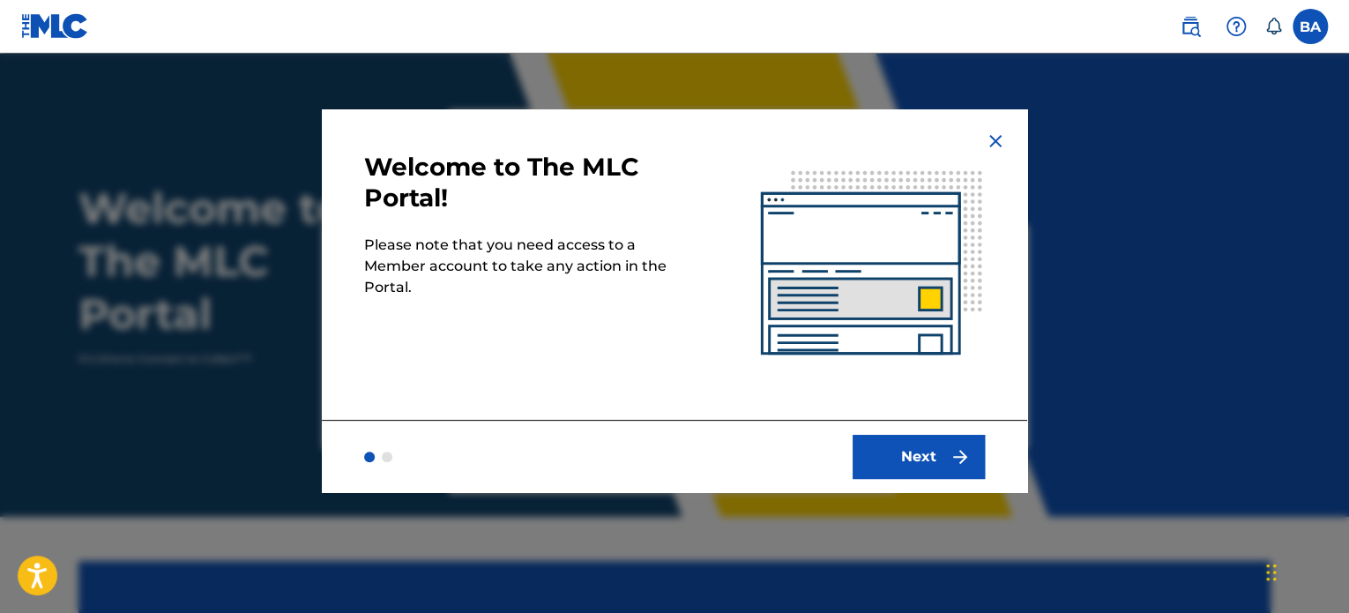
click at [917, 449] on button "Next" at bounding box center [919, 457] width 132 height 44
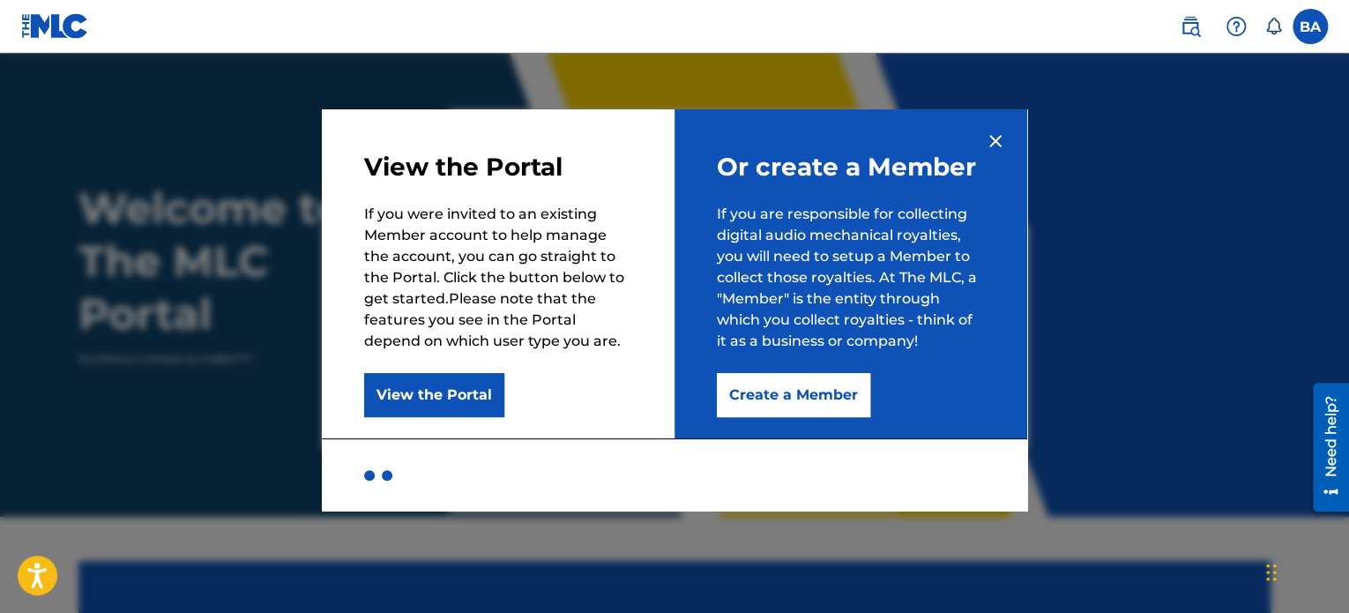
click at [837, 408] on button "Create a Member" at bounding box center [793, 395] width 153 height 44
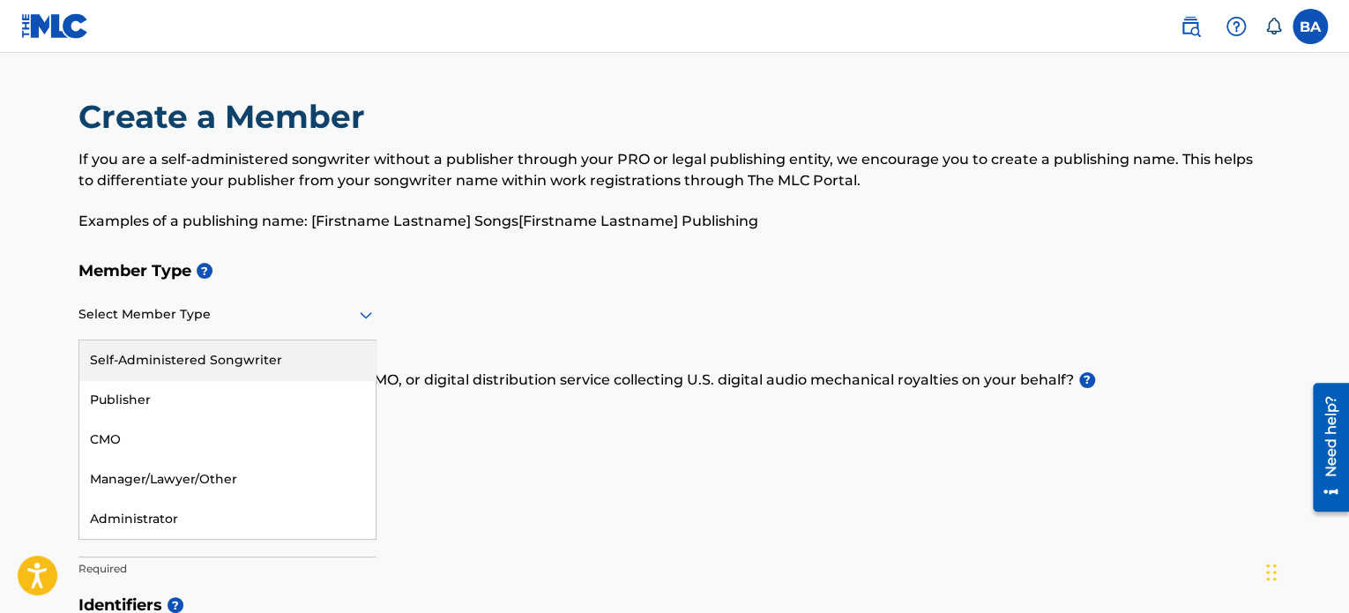
click at [332, 320] on div at bounding box center [227, 314] width 298 height 22
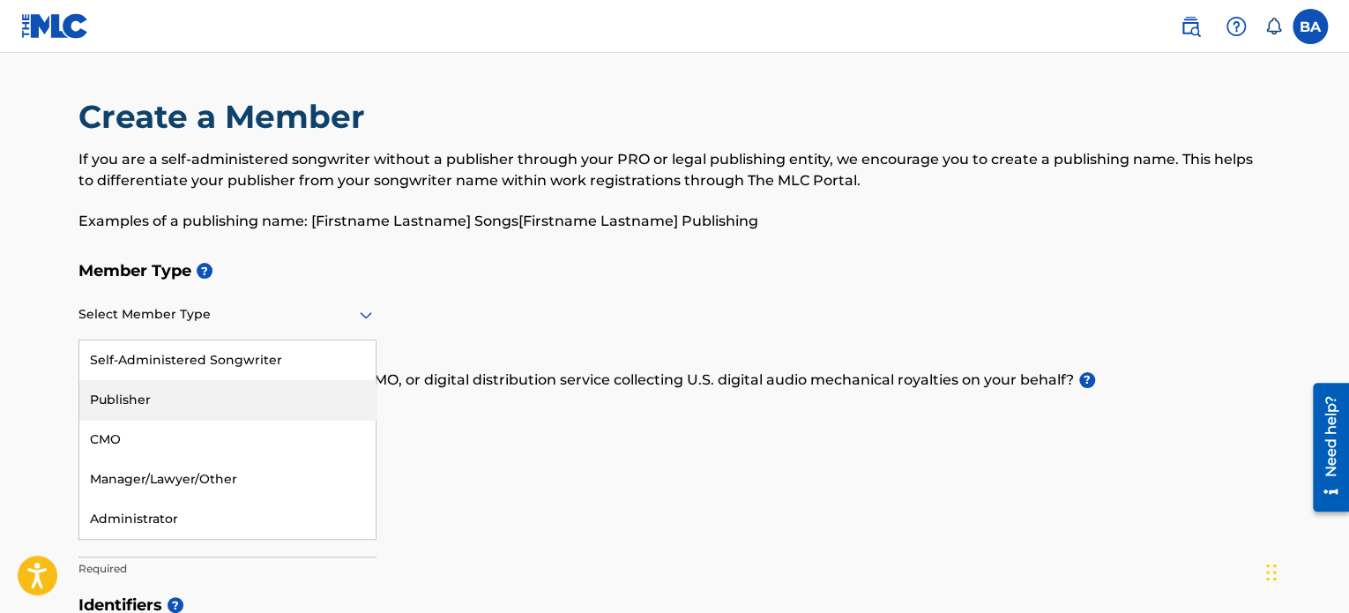
click at [319, 407] on div "Publisher" at bounding box center [227, 400] width 296 height 40
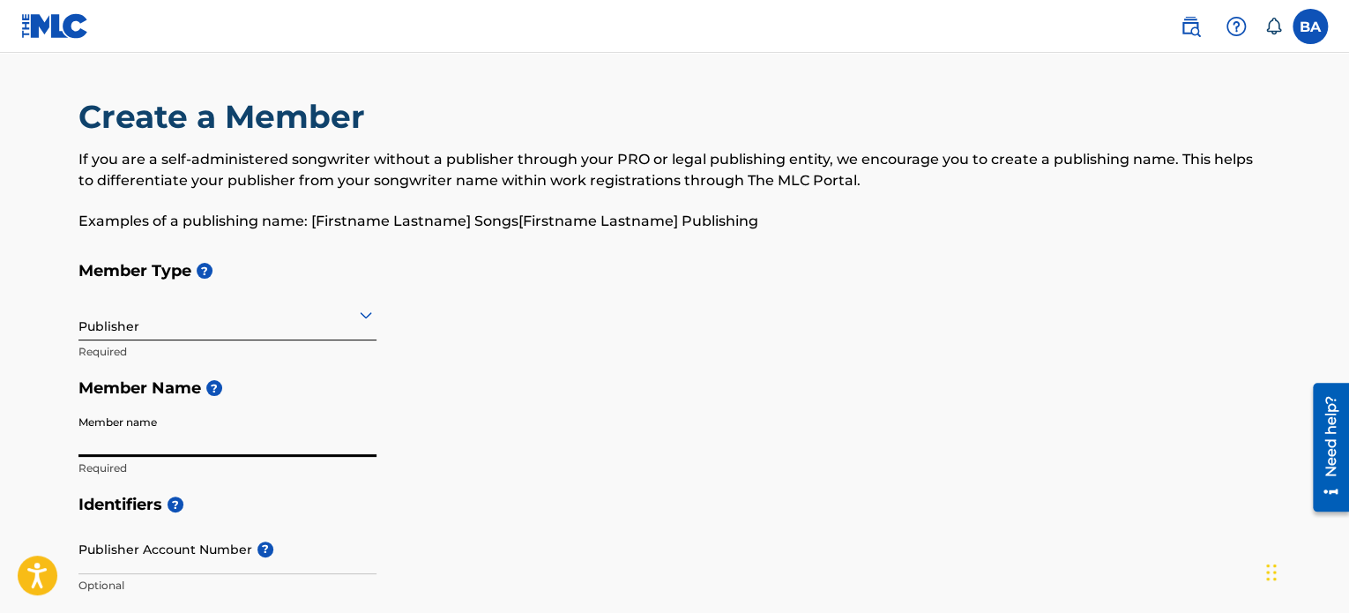
click at [257, 438] on input "Member name" at bounding box center [227, 432] width 298 height 50
type input "BRAINY [PERSON_NAME]"
click at [404, 415] on div "Member Type ? Publisher Required Member Name ? Member name [PERSON_NAME] Requir…" at bounding box center [674, 369] width 1192 height 234
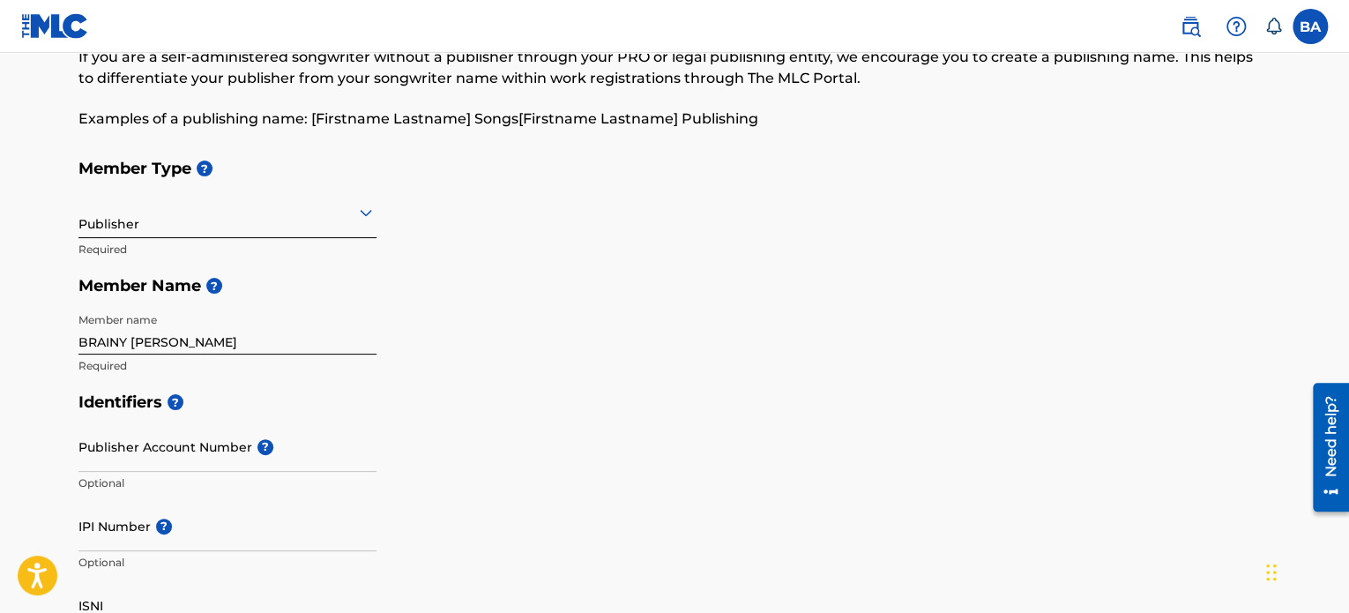
scroll to position [265, 0]
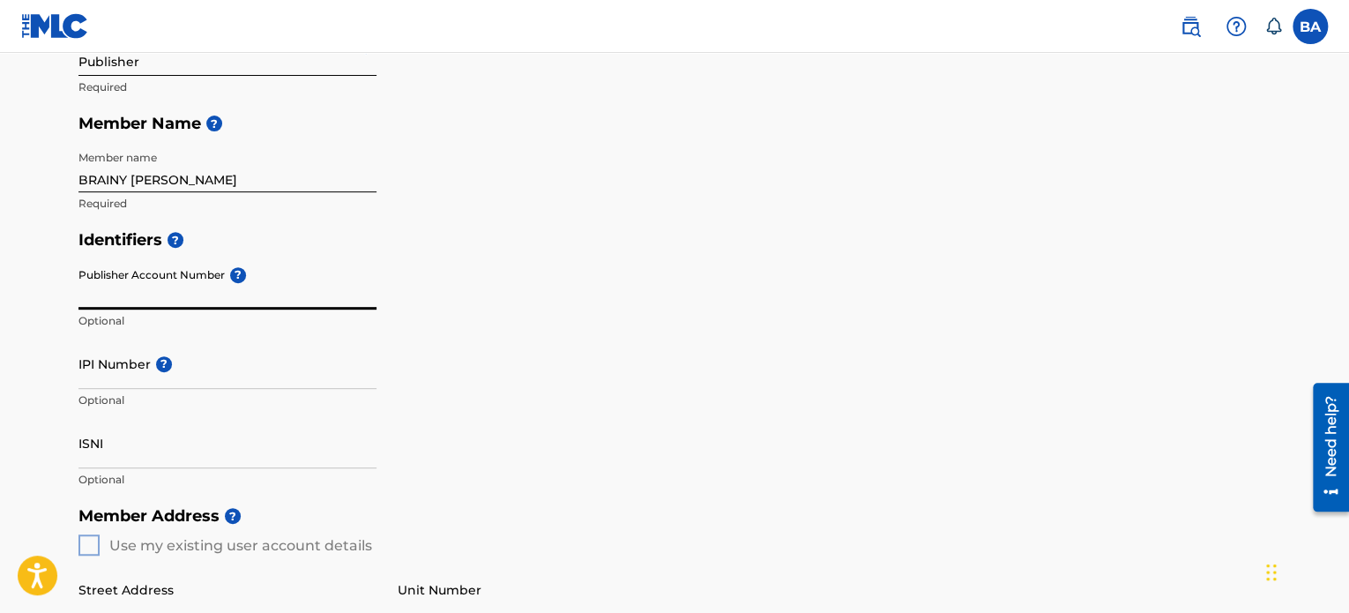
click at [218, 274] on input "Publisher Account Number ?" at bounding box center [227, 284] width 298 height 50
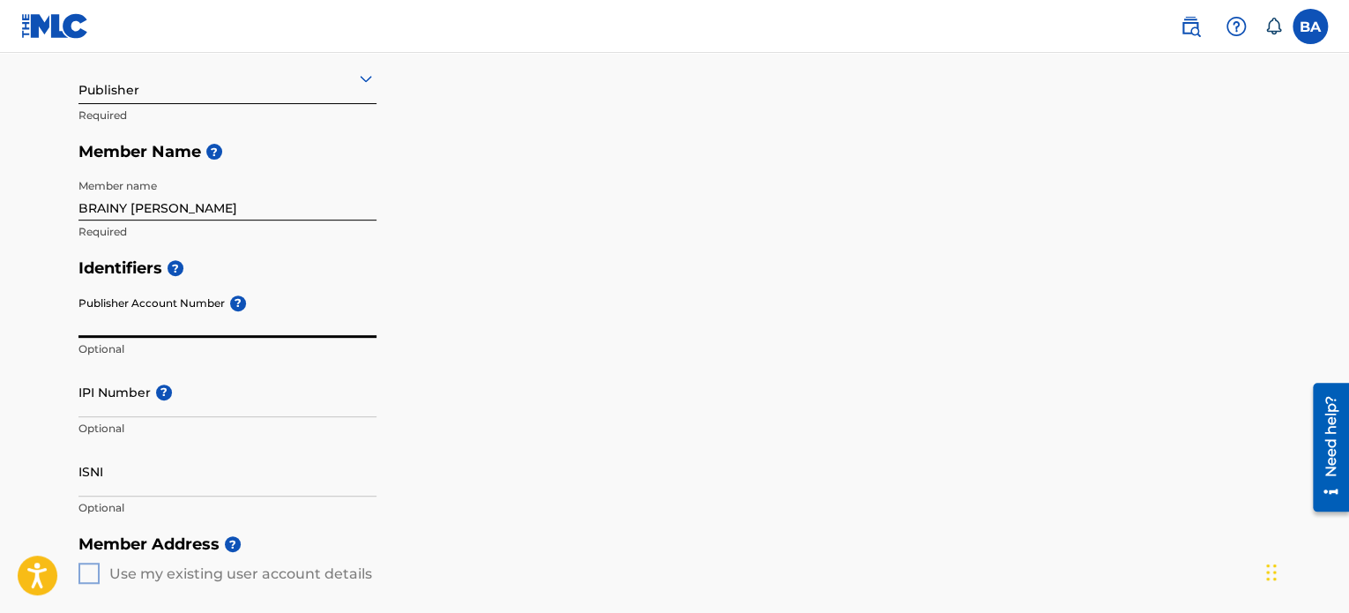
scroll to position [176, 0]
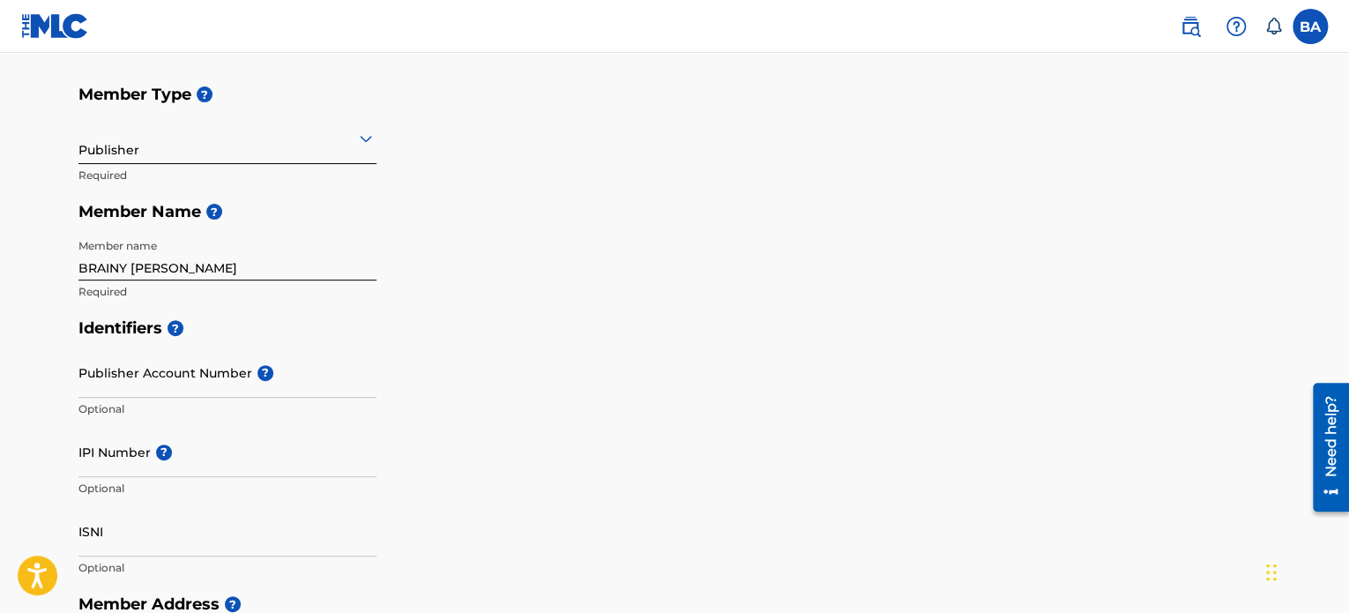
click at [498, 318] on h5 "Identifiers ?" at bounding box center [674, 329] width 1192 height 38
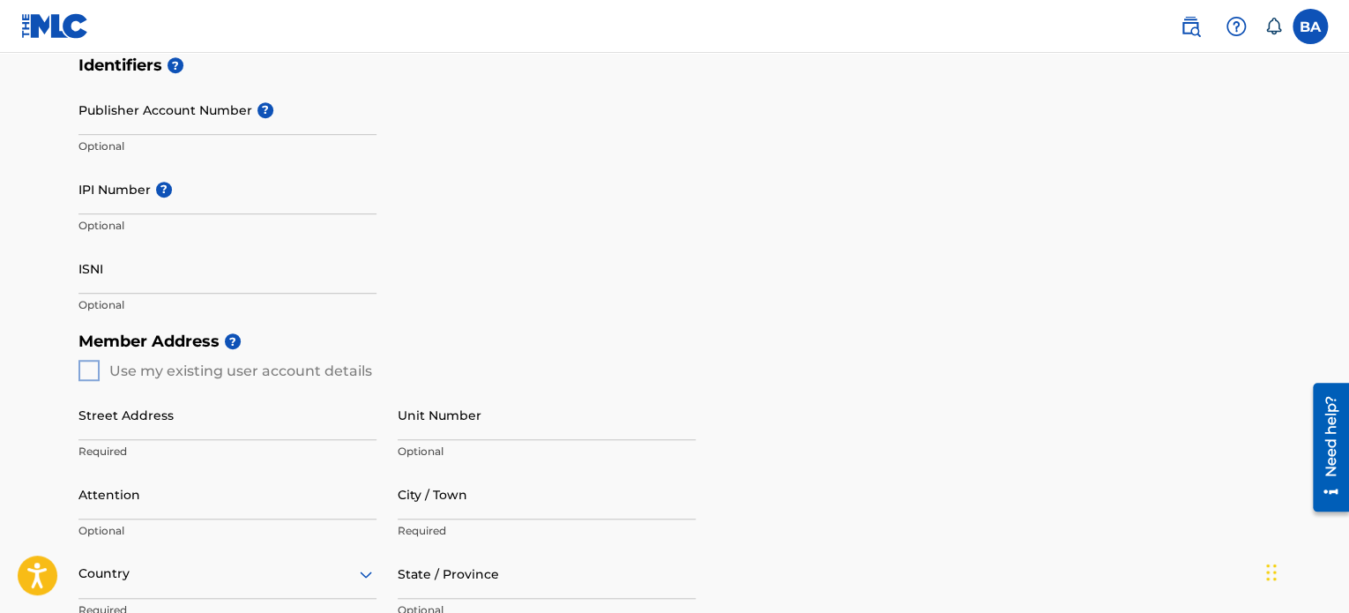
scroll to position [353, 0]
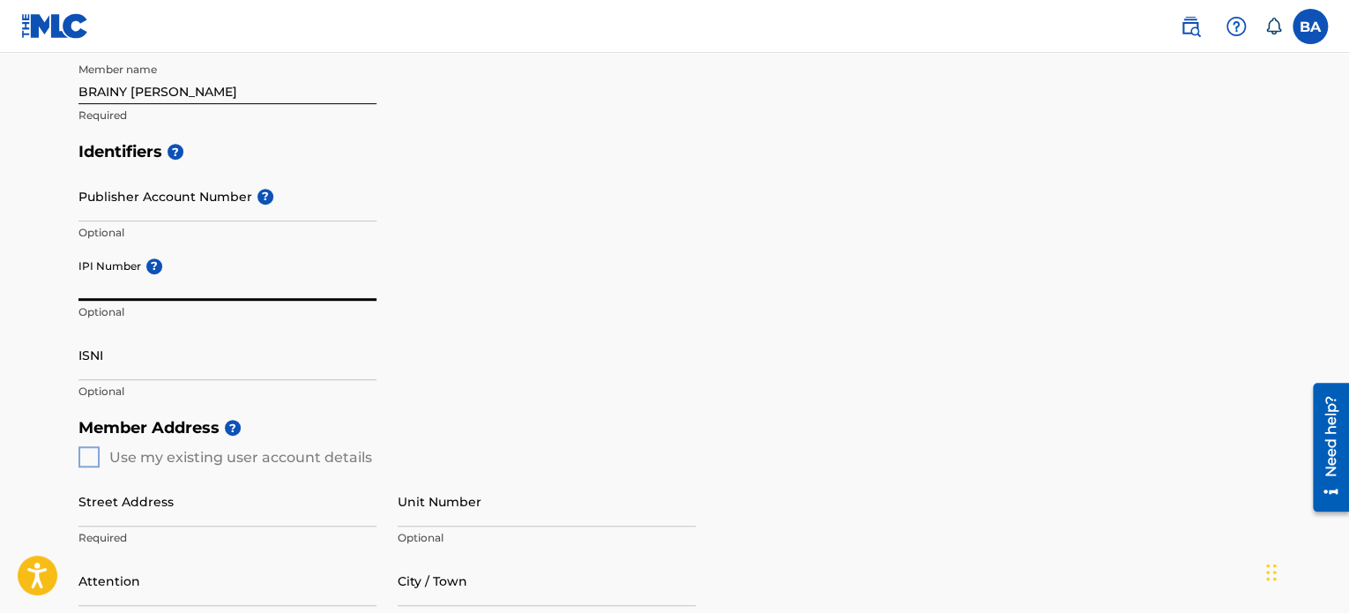
paste input "01093040488"
type input "01093040488"
click at [482, 349] on div "Identifiers ? Publisher Account Number ? Optional IPI Number ? 01093040488 Opti…" at bounding box center [674, 271] width 1192 height 276
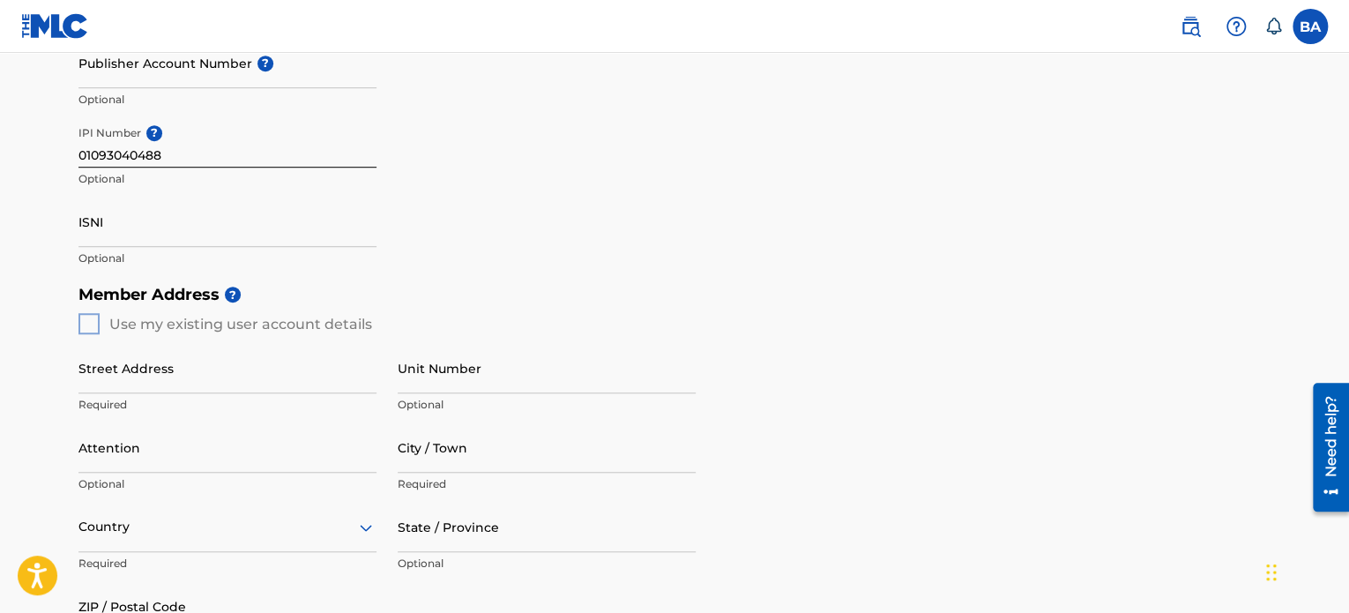
scroll to position [529, 0]
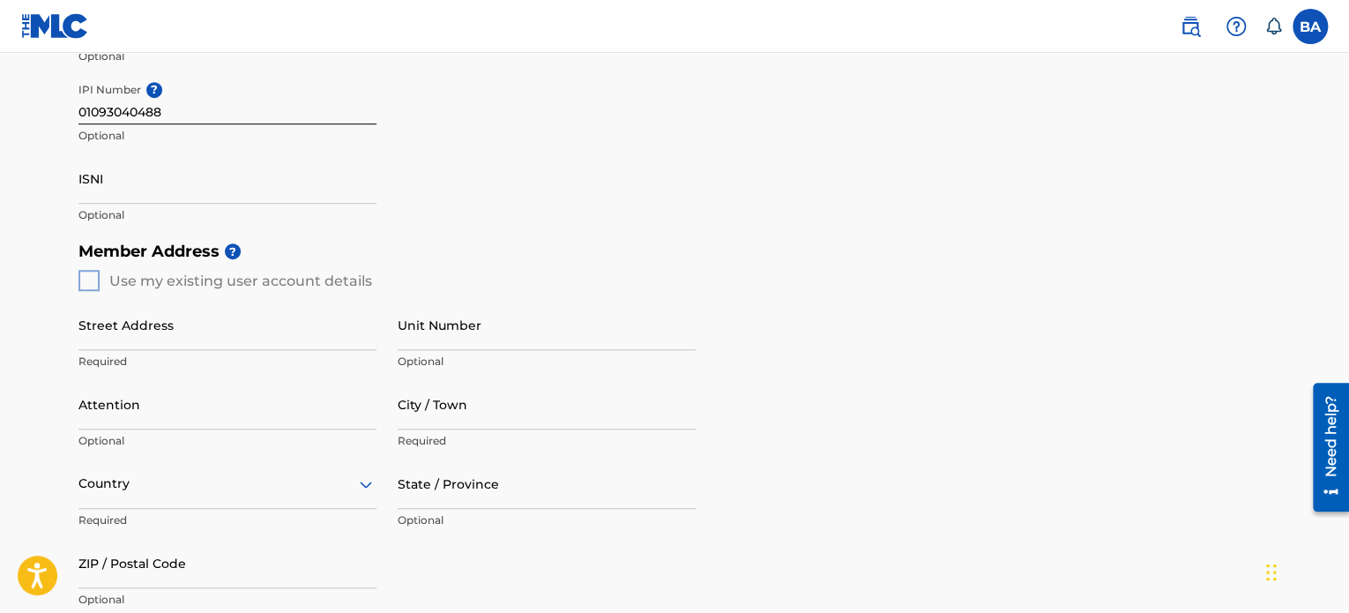
click at [89, 278] on div "Member Address ? Use my existing user account details Street Address Required U…" at bounding box center [674, 434] width 1192 height 403
click at [334, 233] on h5 "Member Address ?" at bounding box center [674, 252] width 1192 height 38
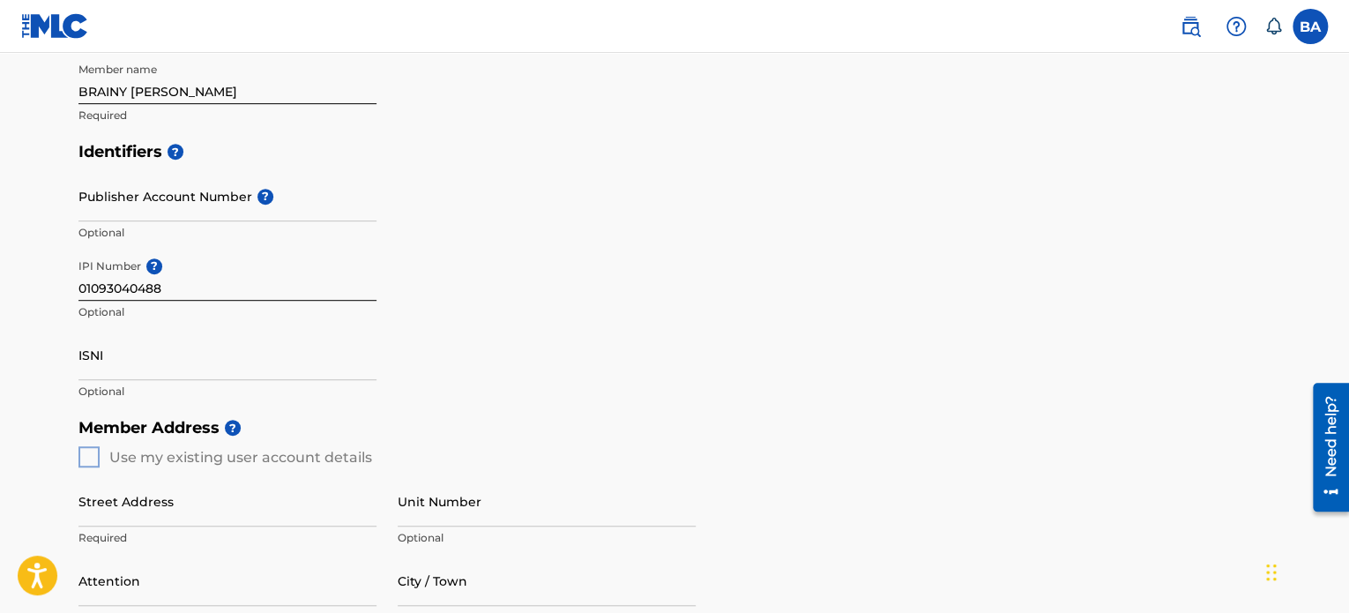
scroll to position [441, 0]
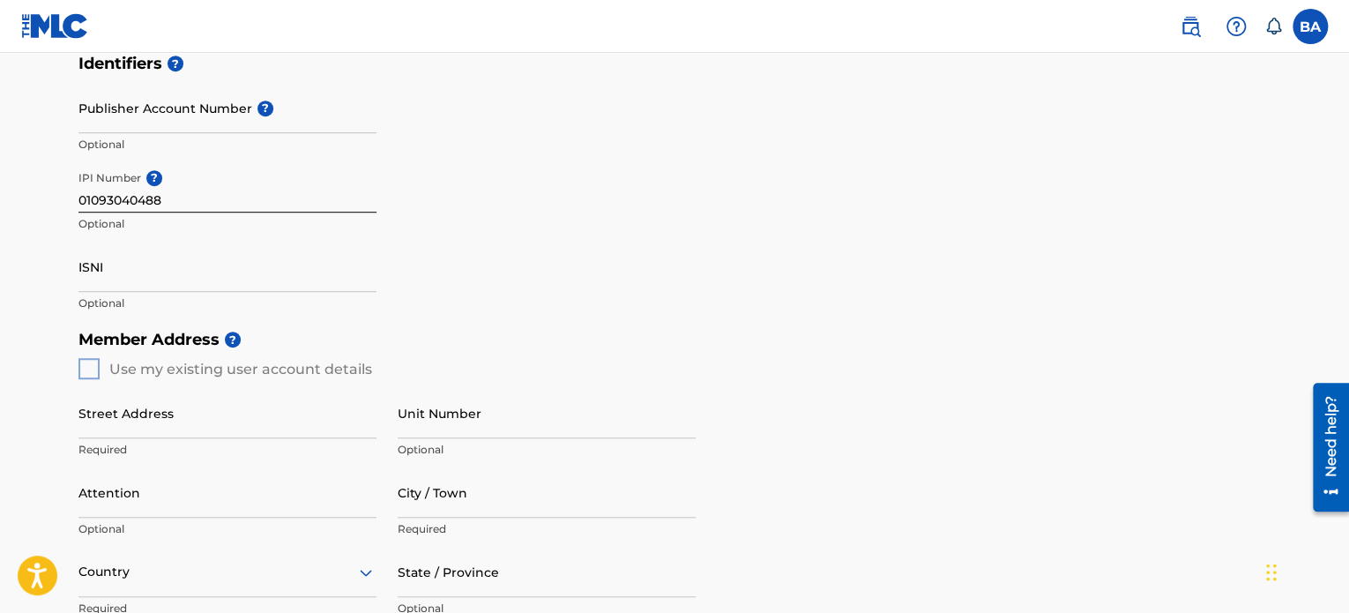
click at [84, 370] on div "Member Address ? Use my existing user account details Street Address Required U…" at bounding box center [674, 522] width 1192 height 403
click at [231, 427] on input "Street Address" at bounding box center [227, 413] width 298 height 50
click at [88, 373] on div "Member Address ? Use my existing user account details Street Address Required U…" at bounding box center [674, 522] width 1192 height 403
click at [88, 372] on div "Member Address ? Use my existing user account details Street Address Required U…" at bounding box center [674, 522] width 1192 height 403
click at [90, 371] on div "Member Address ? Use my existing user account details Street Address Required U…" at bounding box center [674, 522] width 1192 height 403
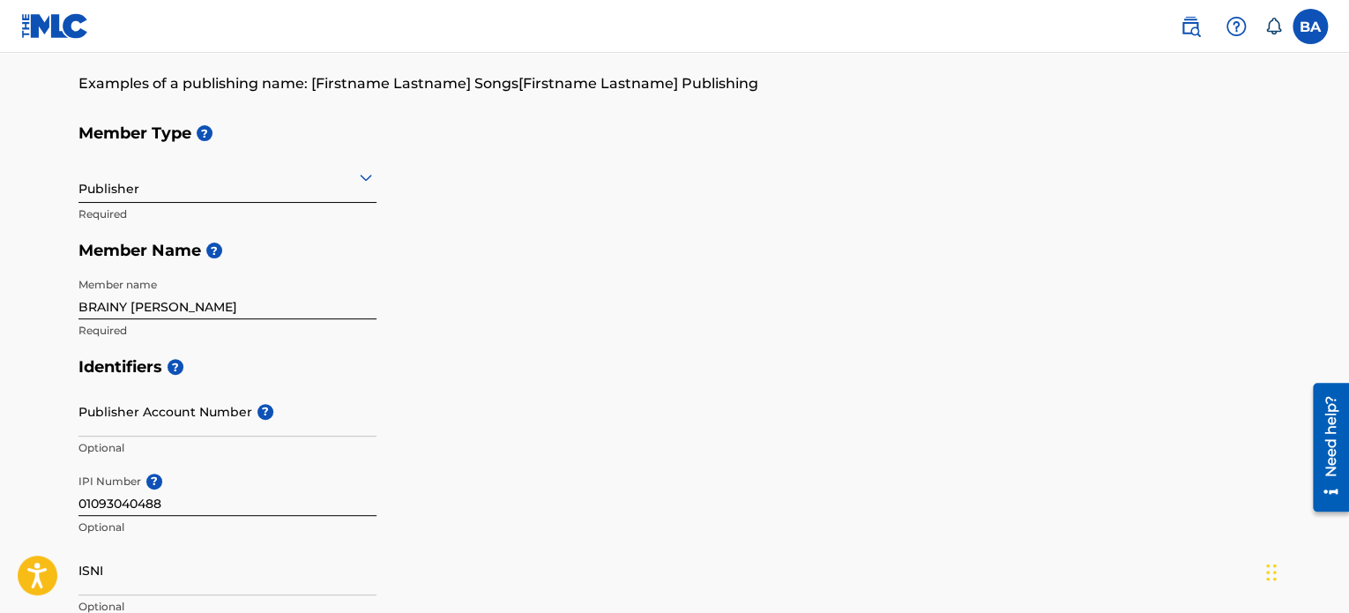
scroll to position [176, 0]
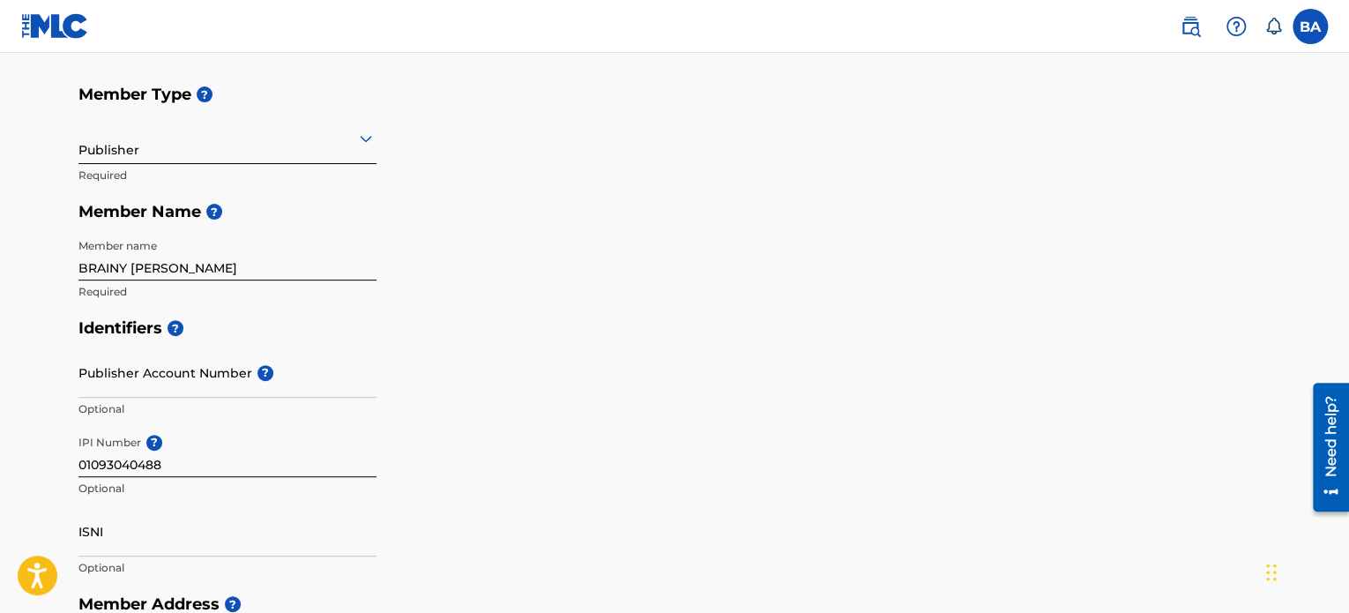
click at [156, 377] on input "Publisher Account Number ?" at bounding box center [227, 373] width 298 height 50
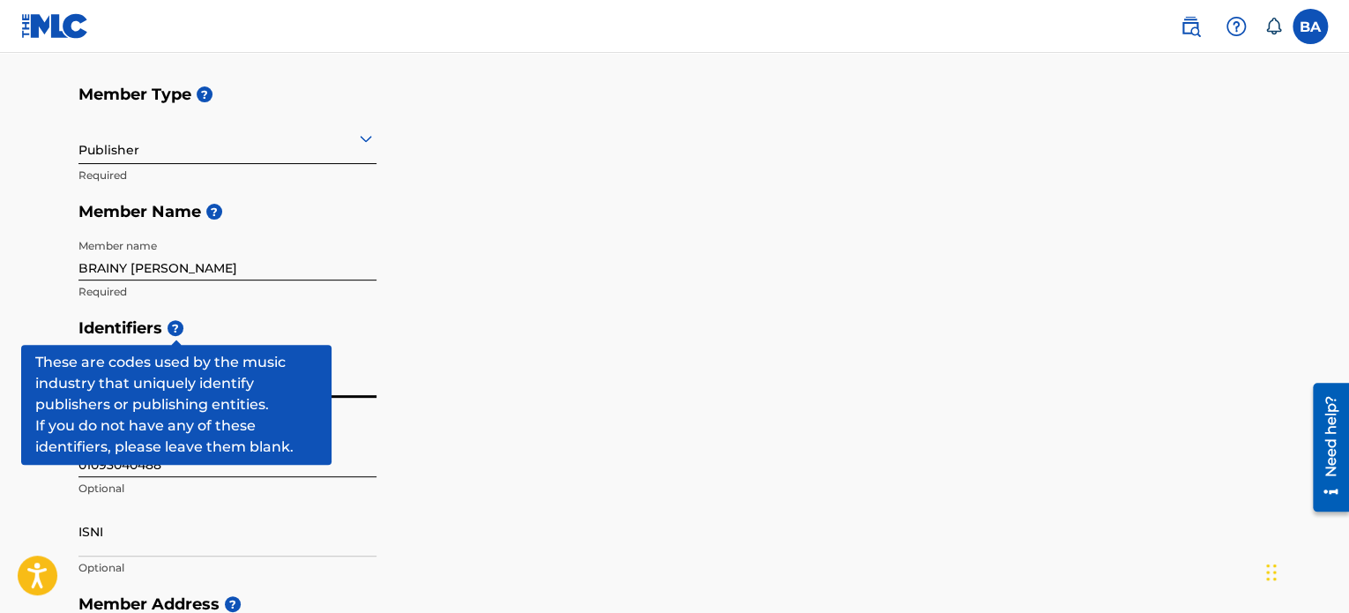
click at [175, 327] on span "?" at bounding box center [176, 328] width 16 height 16
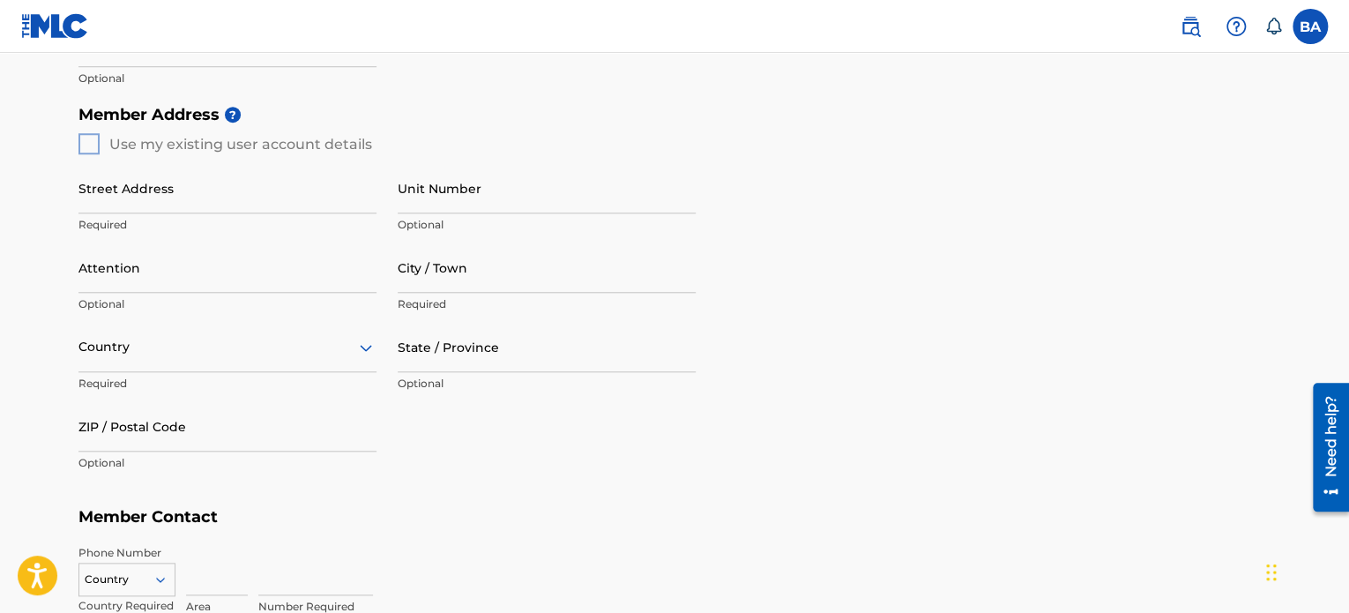
scroll to position [654, 0]
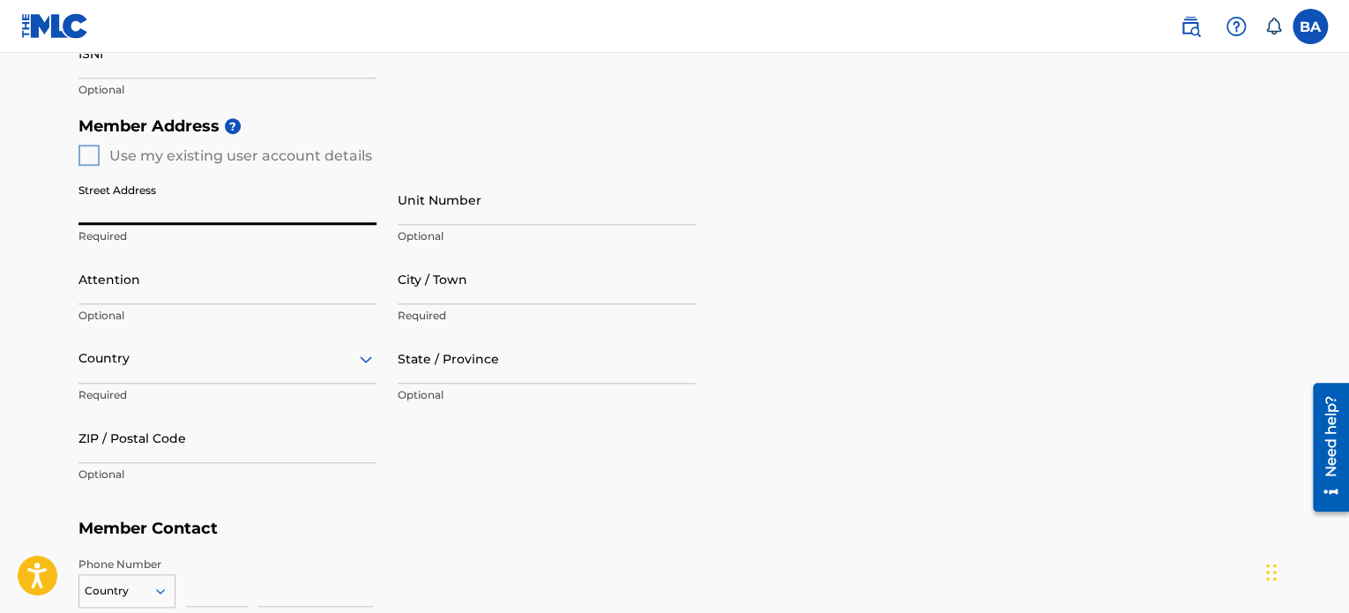
click at [242, 215] on input "Street Address" at bounding box center [227, 200] width 298 height 50
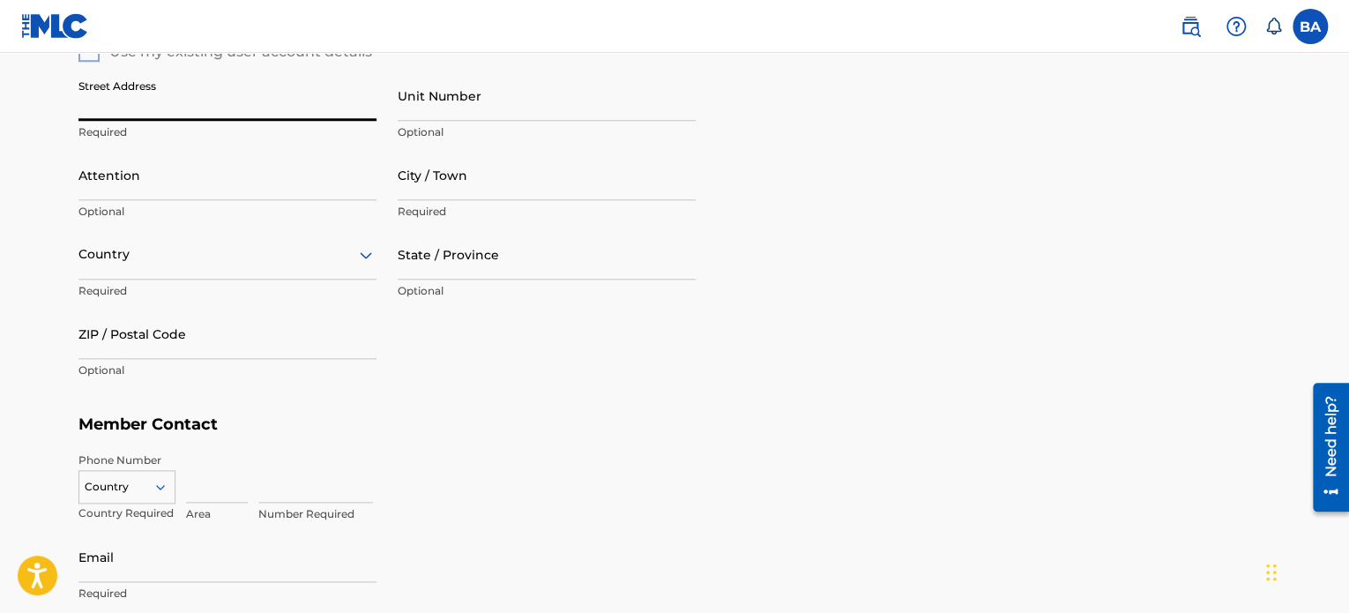
scroll to position [617, 0]
